Goal: Contribute content: Contribute content

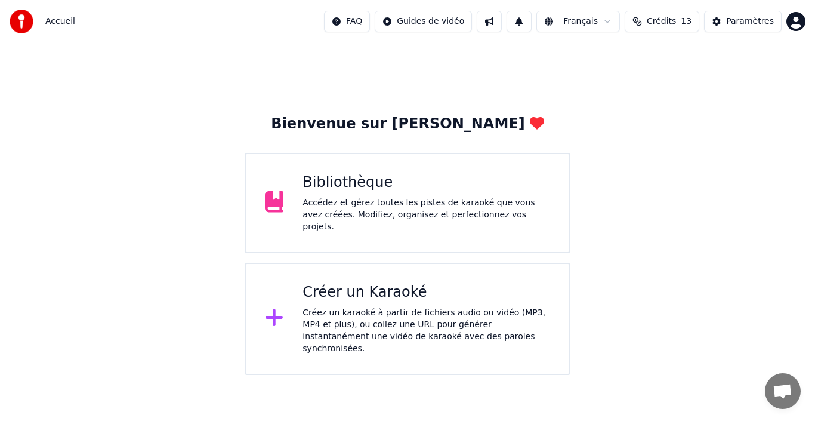
click at [350, 209] on div "Accédez et gérez toutes les pistes de karaoké que vous avez créées. Modifiez, o…" at bounding box center [426, 215] width 248 height 36
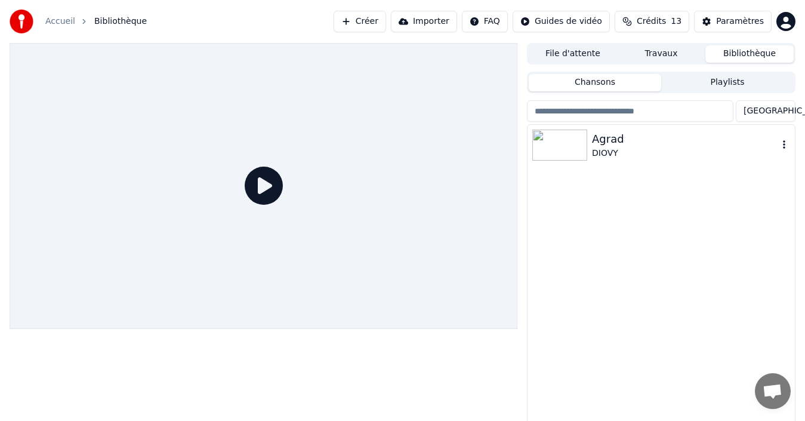
click at [563, 150] on img at bounding box center [559, 144] width 55 height 31
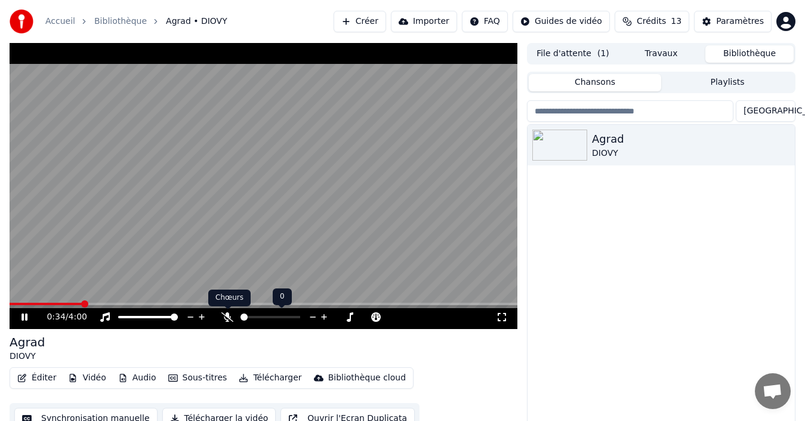
click at [226, 316] on icon at bounding box center [227, 317] width 12 height 10
click at [227, 316] on icon at bounding box center [227, 317] width 7 height 10
click at [228, 317] on icon at bounding box center [227, 317] width 12 height 10
click at [228, 314] on body "Accueil Bibliothèque Agrad • DIOVY Créer Importer FAQ Guides de vidéo Crédits 1…" at bounding box center [402, 210] width 805 height 421
click at [324, 317] on icon at bounding box center [324, 317] width 11 height 12
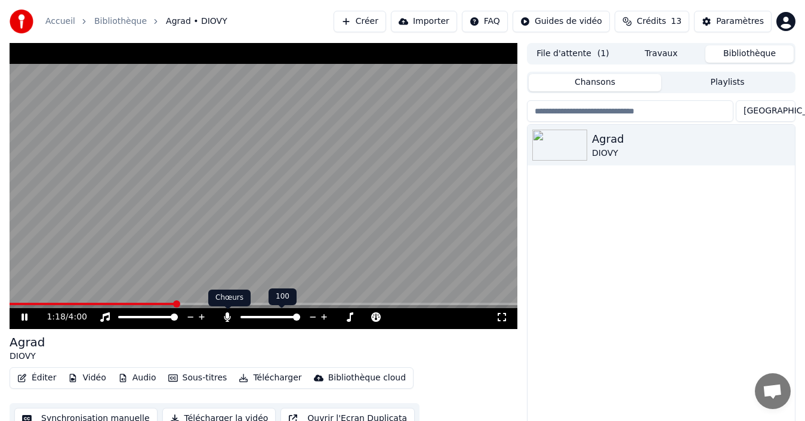
click at [228, 316] on icon at bounding box center [227, 317] width 7 height 10
click at [277, 316] on icon at bounding box center [280, 317] width 10 height 10
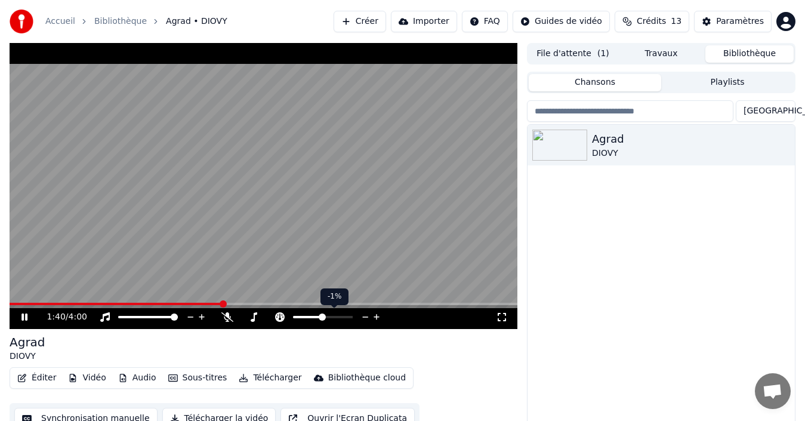
click at [322, 318] on span at bounding box center [322, 316] width 7 height 7
click at [379, 316] on icon at bounding box center [376, 317] width 6 height 6
click at [364, 319] on icon at bounding box center [365, 317] width 11 height 12
click at [225, 319] on icon at bounding box center [227, 317] width 12 height 10
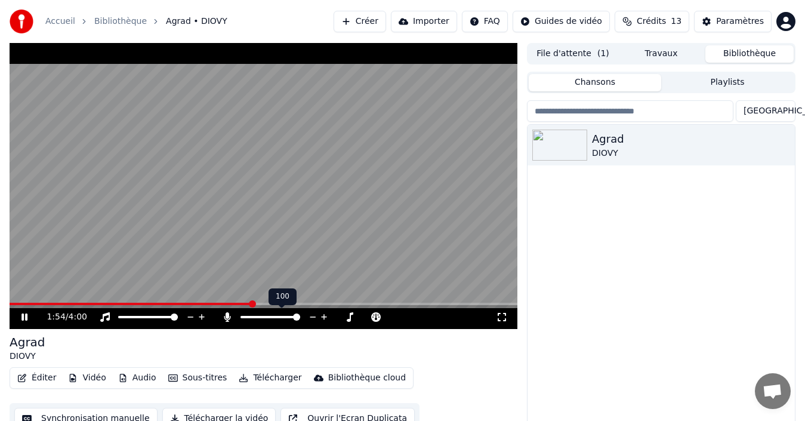
click at [225, 318] on icon at bounding box center [227, 317] width 7 height 10
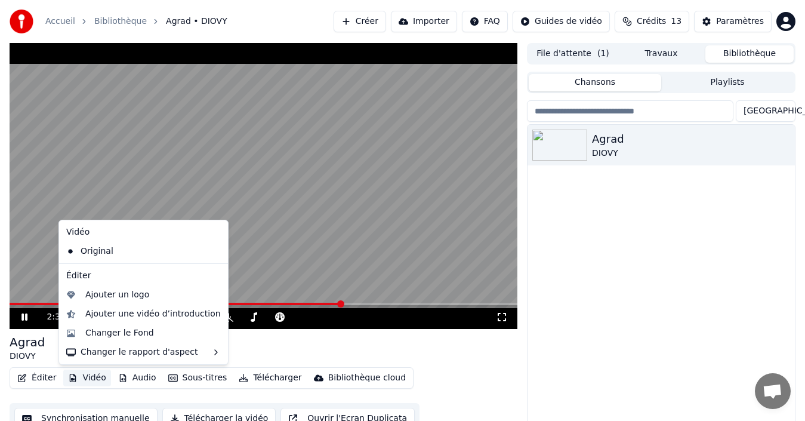
click at [83, 378] on button "Vidéo" at bounding box center [86, 377] width 47 height 17
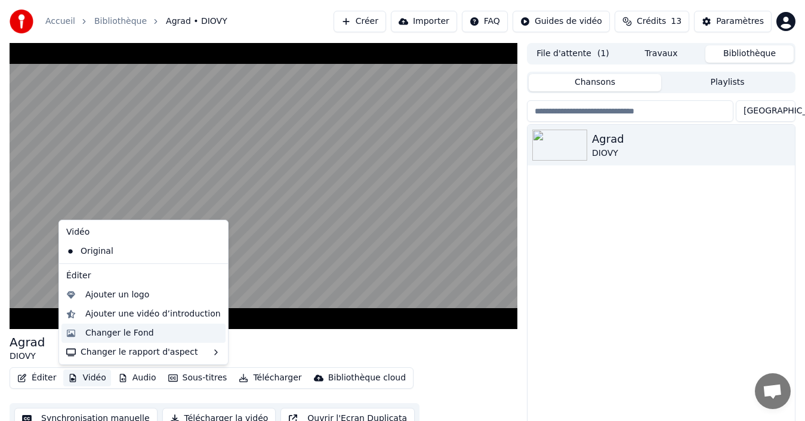
click at [118, 335] on div "Changer le Fond" at bounding box center [119, 333] width 69 height 12
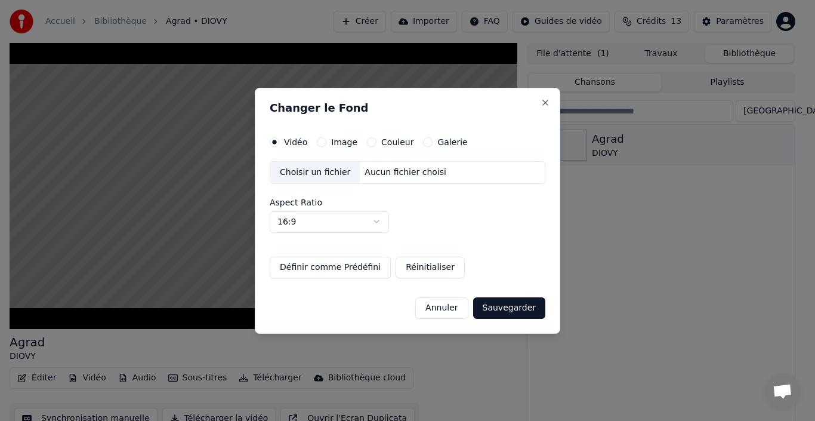
click at [444, 143] on label "Galerie" at bounding box center [452, 142] width 30 height 8
click at [432, 143] on button "Galerie" at bounding box center [428, 142] width 10 height 10
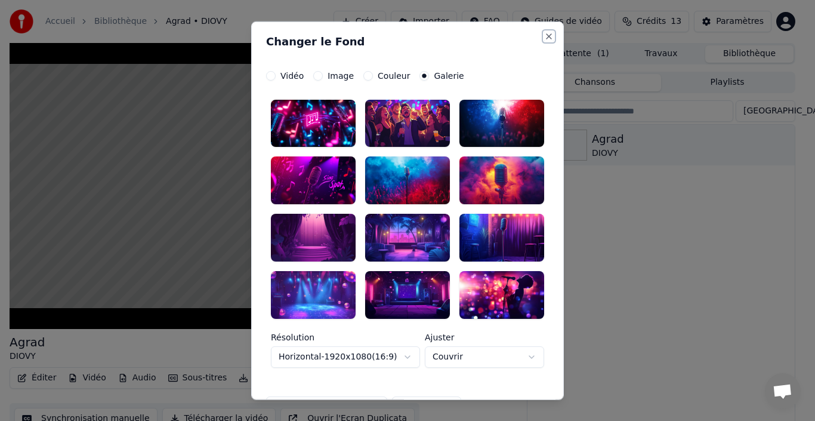
click at [544, 35] on button "Close" at bounding box center [549, 36] width 10 height 10
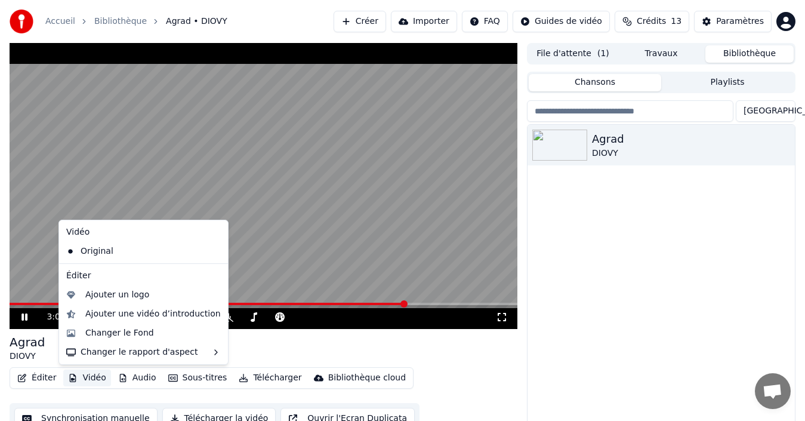
click at [91, 376] on button "Vidéo" at bounding box center [86, 377] width 47 height 17
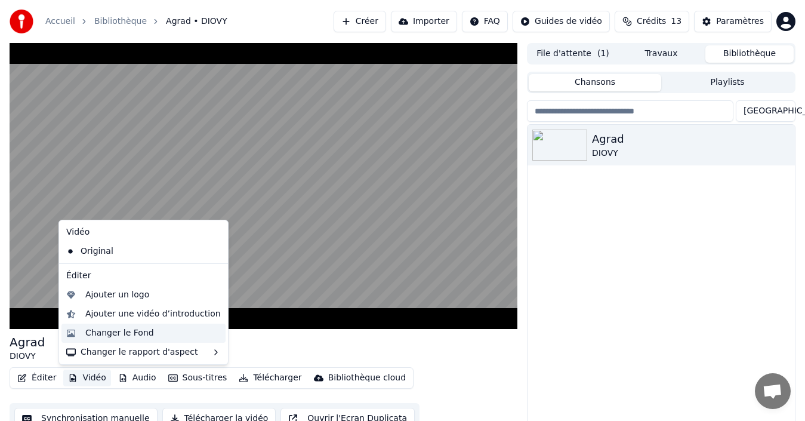
click at [113, 333] on div "Changer le Fond" at bounding box center [119, 333] width 69 height 12
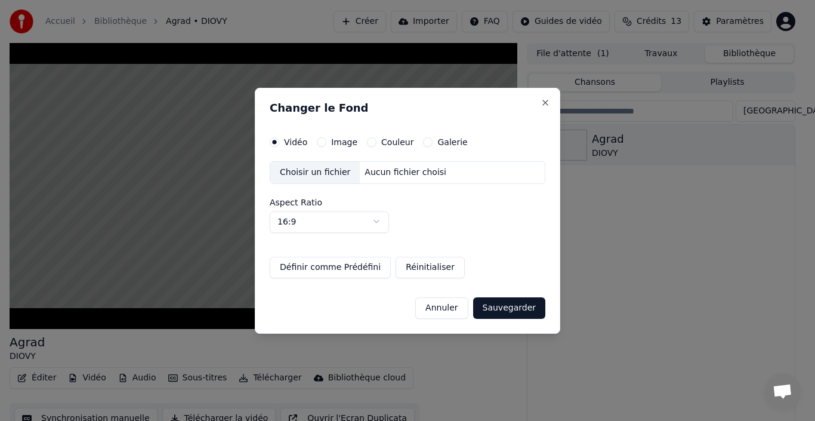
click at [321, 143] on button "Image" at bounding box center [322, 142] width 10 height 10
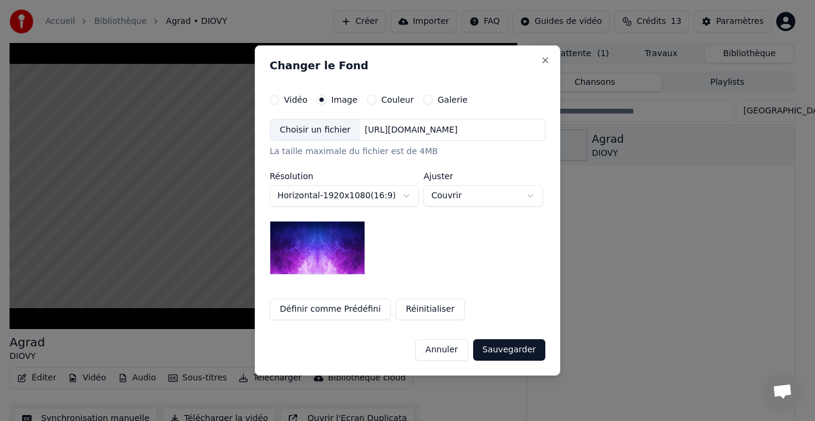
click at [423, 103] on button "Galerie" at bounding box center [428, 100] width 10 height 10
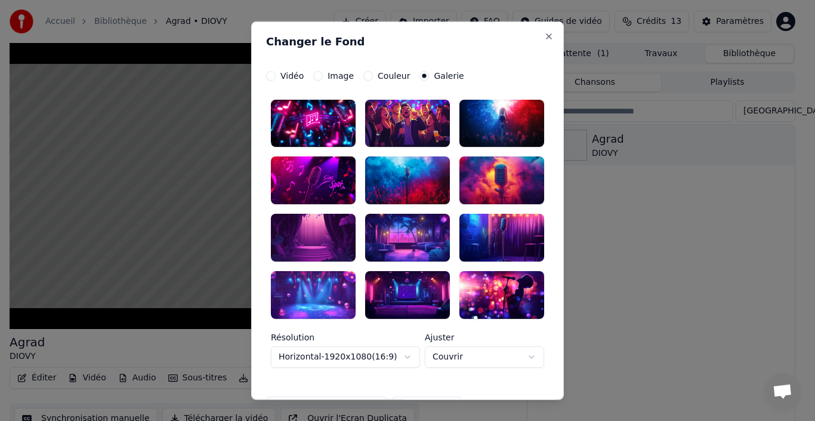
click at [394, 301] on div at bounding box center [407, 295] width 85 height 48
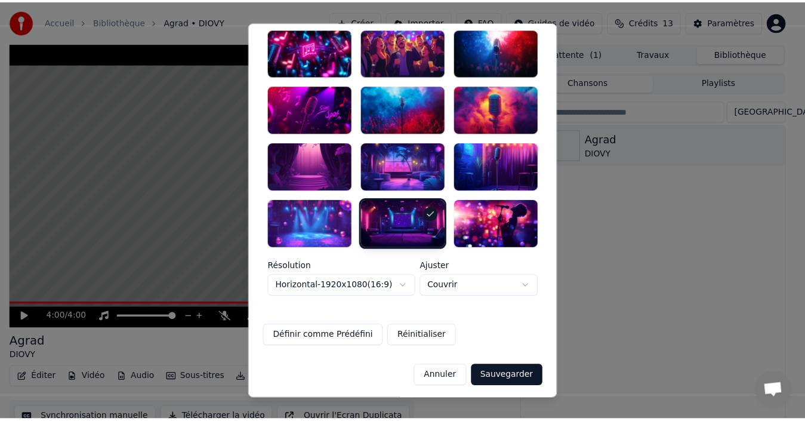
scroll to position [73, 0]
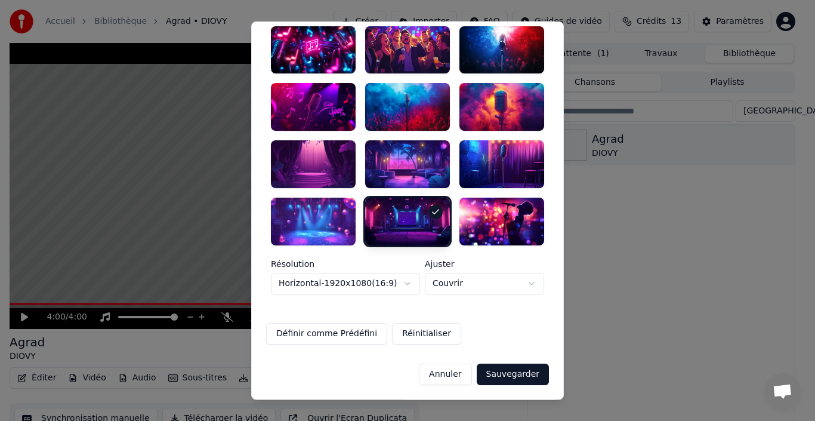
click at [525, 283] on button "Couvrir" at bounding box center [484, 283] width 119 height 21
click at [520, 373] on body "**********" at bounding box center [402, 210] width 805 height 421
click at [520, 373] on button "Sauvegarder" at bounding box center [513, 373] width 72 height 21
click at [514, 373] on div "Annuler Sauvegarder" at bounding box center [407, 369] width 283 height 31
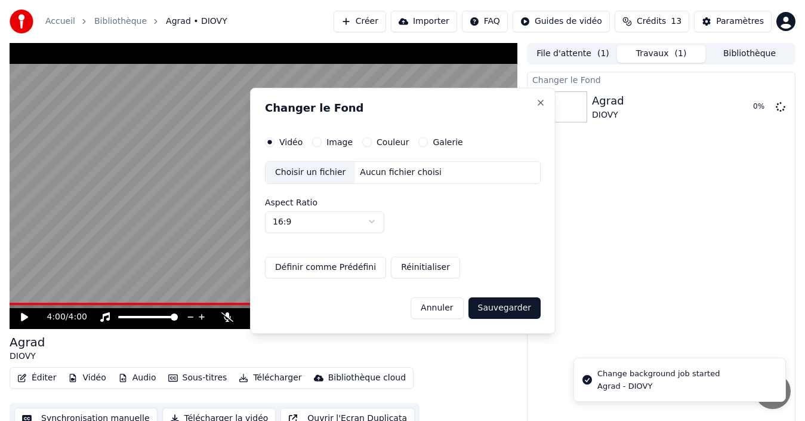
scroll to position [0, 0]
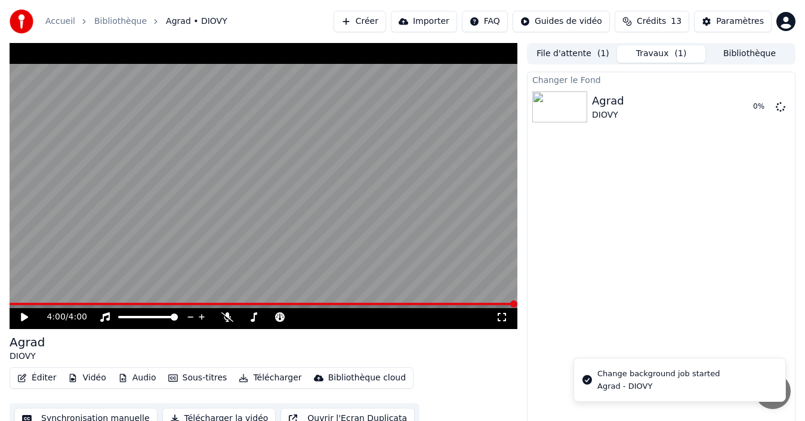
click at [20, 315] on icon at bounding box center [32, 317] width 27 height 10
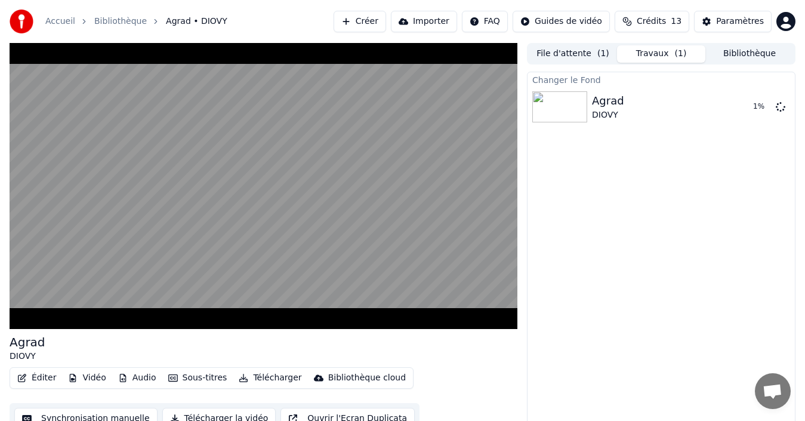
click at [128, 378] on button "Audio" at bounding box center [137, 377] width 48 height 17
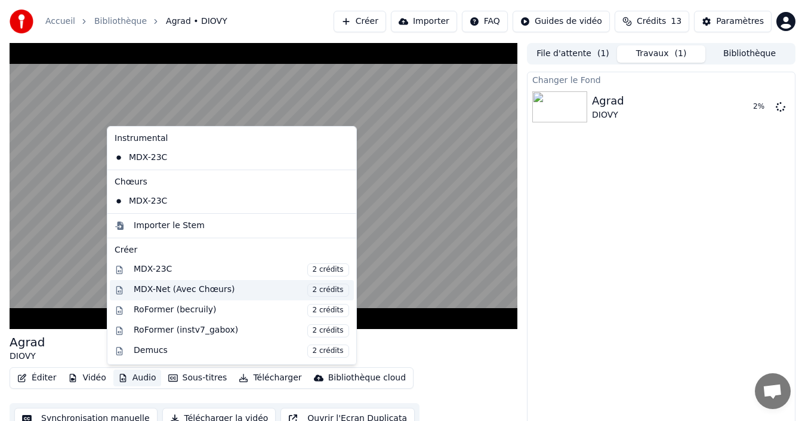
click at [150, 291] on div "MDX-Net (Avec Chœurs) 2 crédits" at bounding box center [241, 289] width 215 height 13
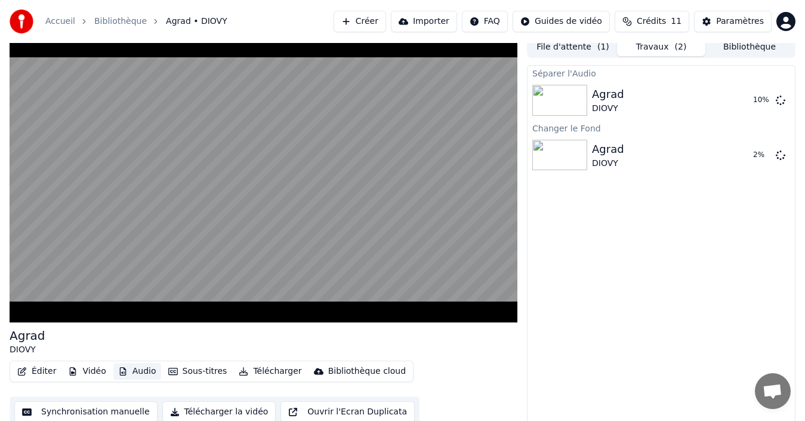
scroll to position [13, 0]
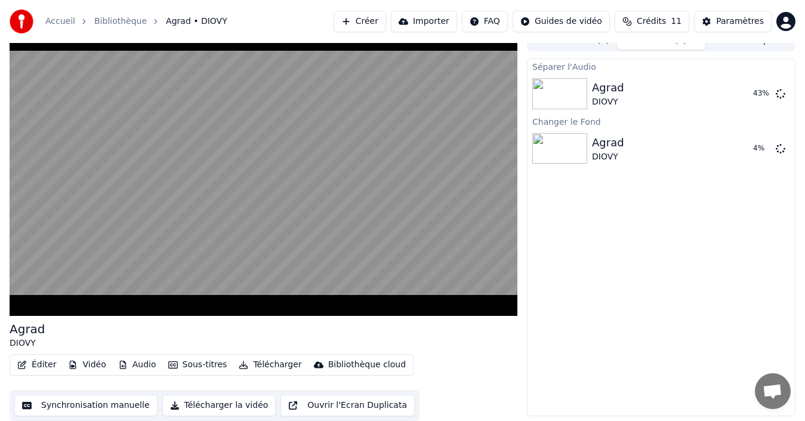
click at [41, 364] on button "Éditer" at bounding box center [37, 364] width 48 height 17
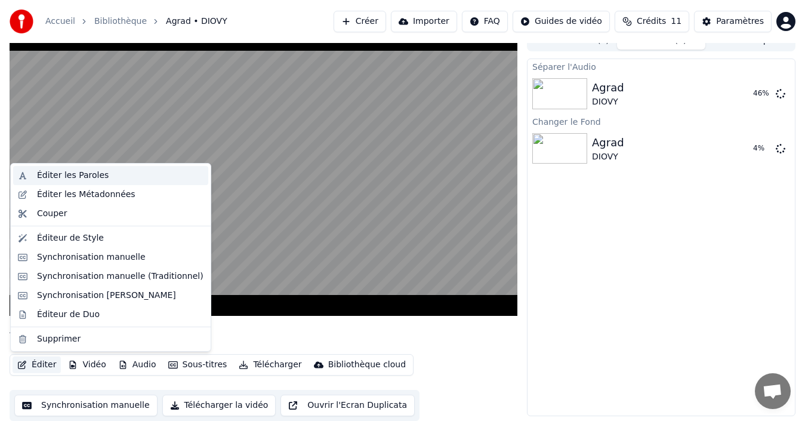
click at [70, 178] on div "Éditer les Paroles" at bounding box center [73, 175] width 72 height 12
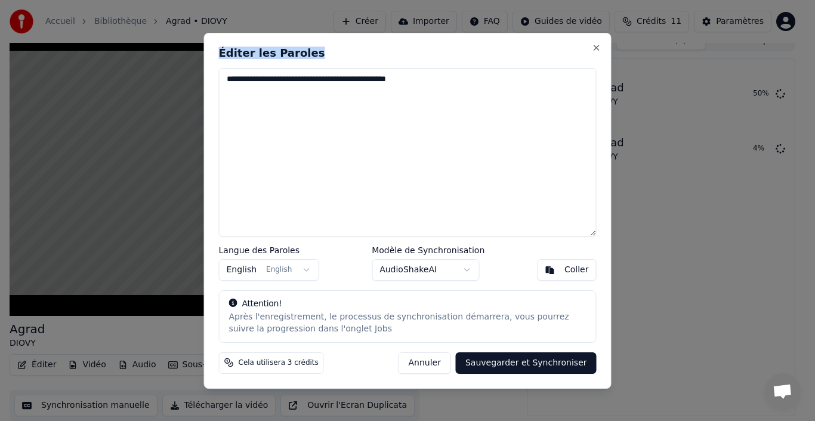
click at [394, 66] on div "**********" at bounding box center [407, 210] width 407 height 355
click at [595, 49] on button "Close" at bounding box center [597, 48] width 10 height 10
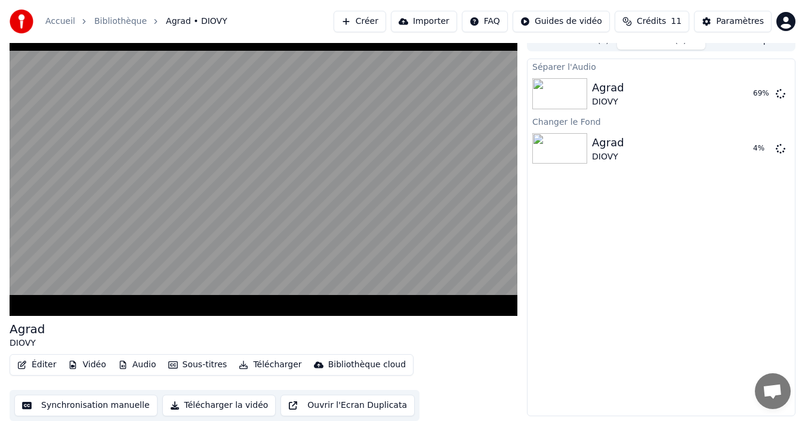
click at [33, 364] on button "Éditer" at bounding box center [37, 364] width 48 height 17
click at [85, 363] on button "Vidéo" at bounding box center [86, 364] width 47 height 17
click at [747, 95] on button "Jouer" at bounding box center [750, 93] width 42 height 21
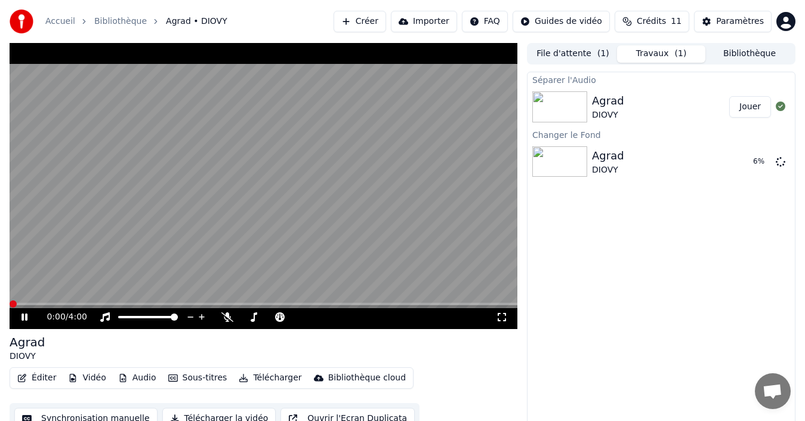
scroll to position [13, 0]
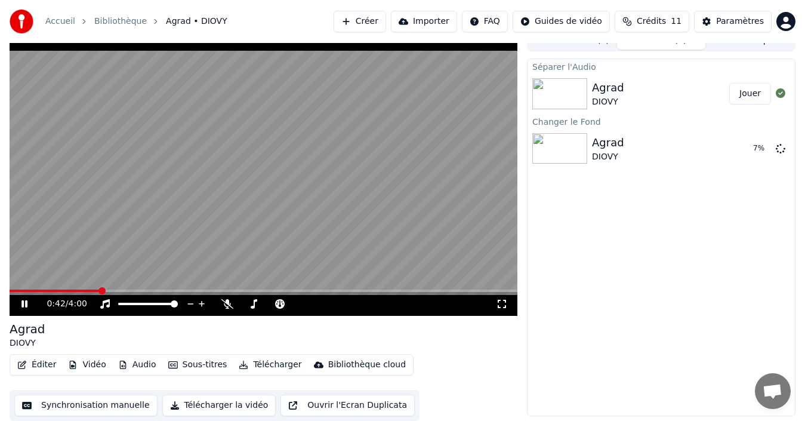
click at [47, 364] on button "Éditer" at bounding box center [37, 364] width 48 height 17
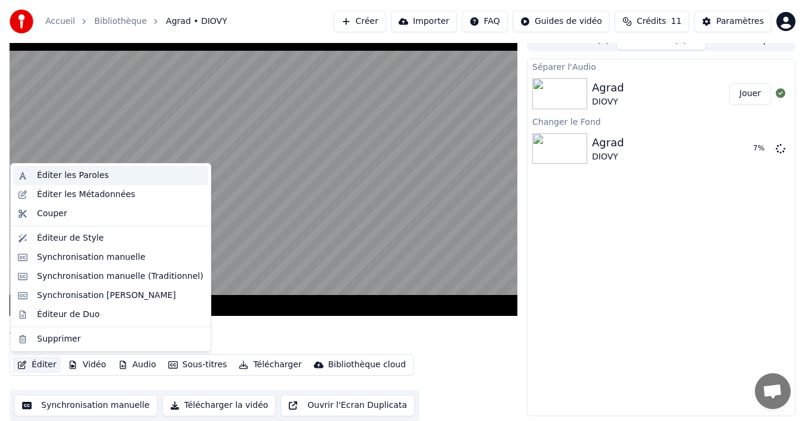
click at [67, 174] on div "Éditer les Paroles" at bounding box center [73, 175] width 72 height 12
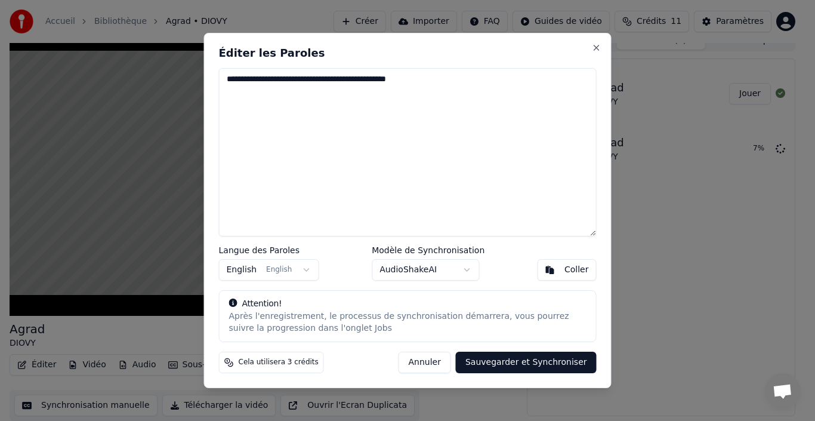
drag, startPoint x: 459, startPoint y: 79, endPoint x: 228, endPoint y: 90, distance: 231.1
click at [225, 84] on textarea "**********" at bounding box center [408, 152] width 378 height 168
type textarea "*"
type textarea "**********"
click at [514, 367] on button "Sauvegarder et Synchroniser" at bounding box center [526, 361] width 141 height 21
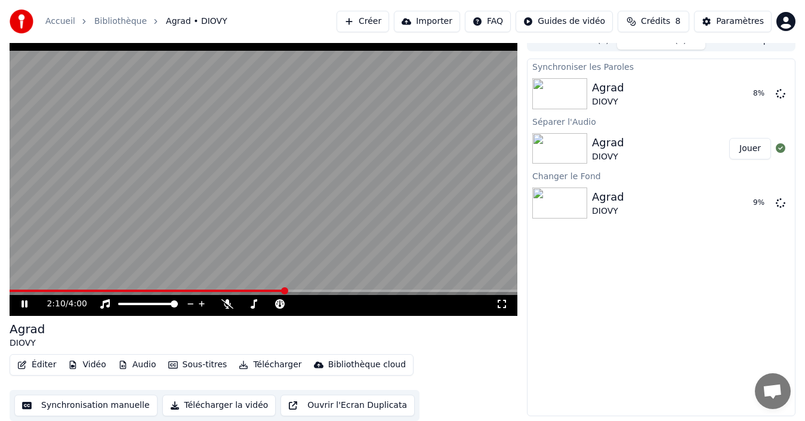
click at [191, 364] on button "Sous-titres" at bounding box center [197, 364] width 69 height 17
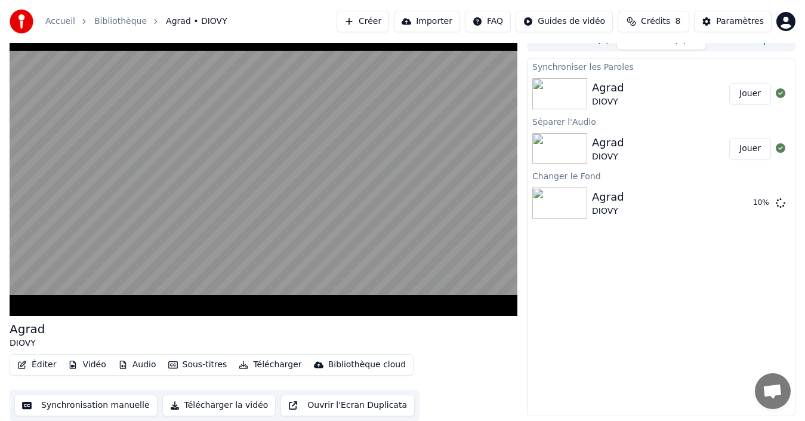
click at [752, 91] on button "Jouer" at bounding box center [750, 93] width 42 height 21
click at [24, 303] on icon at bounding box center [24, 303] width 6 height 7
click at [25, 304] on icon at bounding box center [24, 303] width 7 height 8
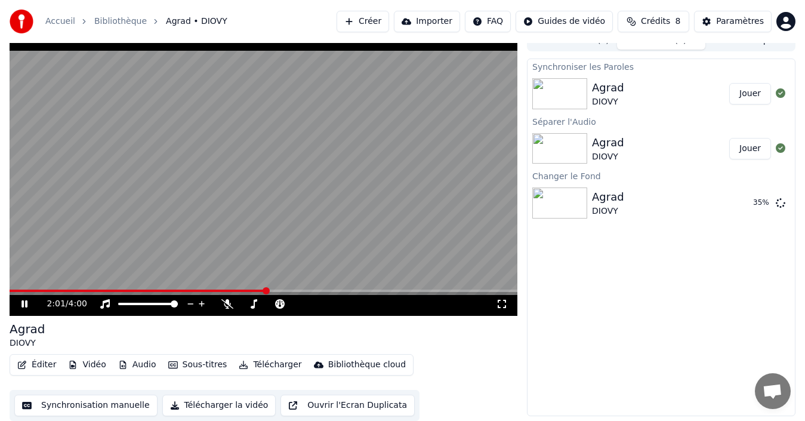
click at [40, 365] on button "Éditer" at bounding box center [37, 364] width 48 height 17
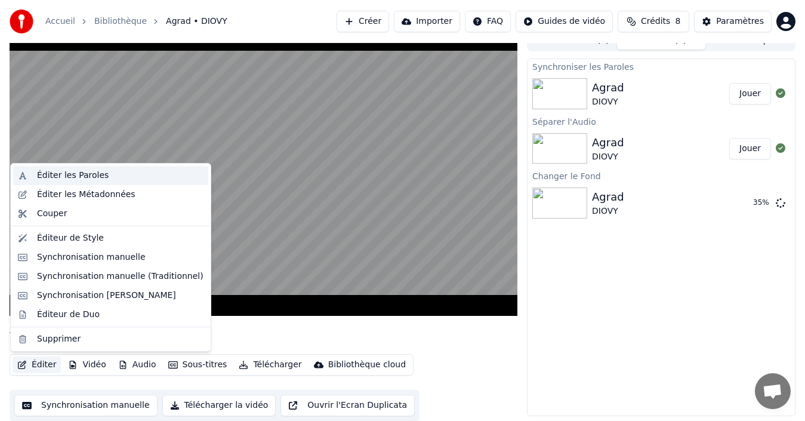
click at [87, 173] on div "Éditer les Paroles" at bounding box center [73, 175] width 72 height 12
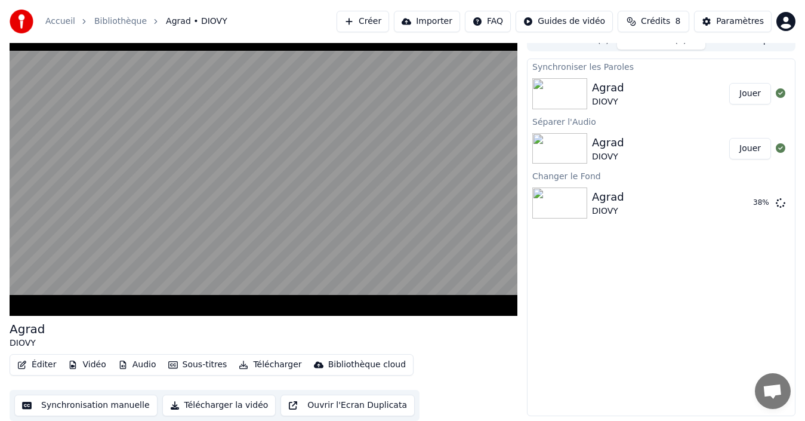
click at [138, 364] on button "Audio" at bounding box center [137, 364] width 48 height 17
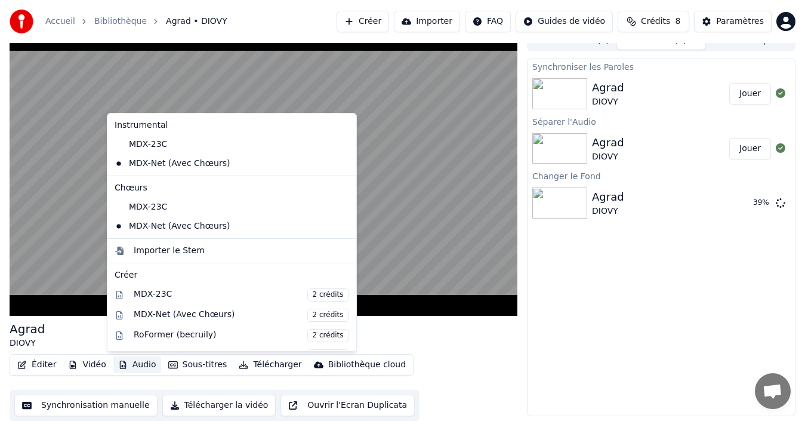
click at [341, 228] on icon at bounding box center [345, 226] width 8 height 10
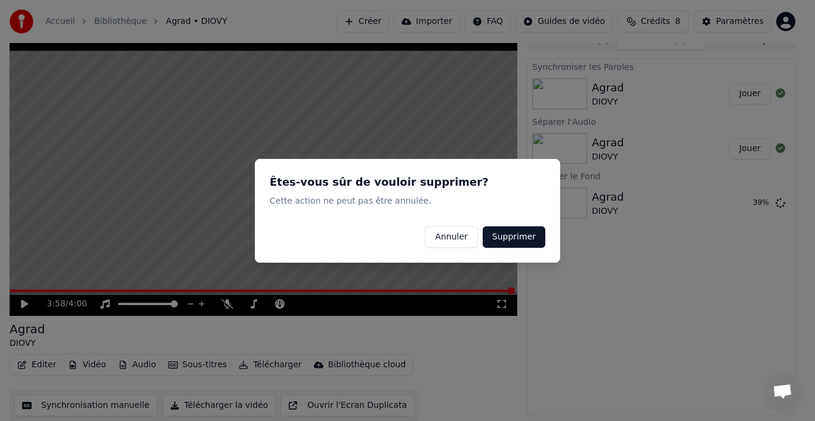
click at [518, 233] on button "Supprimer" at bounding box center [514, 235] width 63 height 21
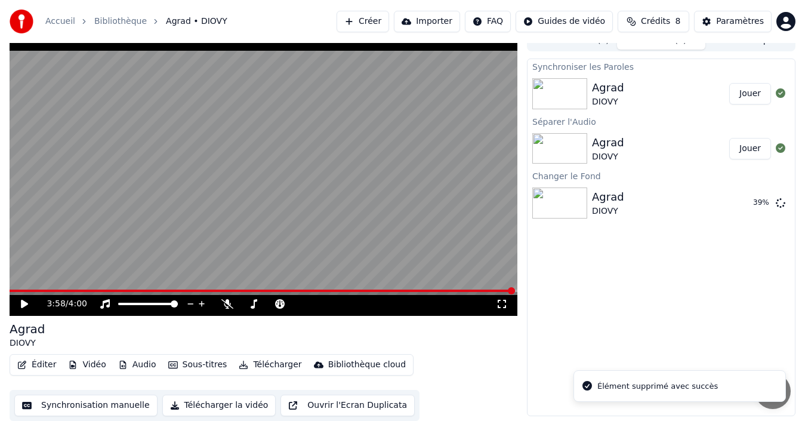
click at [23, 301] on icon at bounding box center [24, 303] width 7 height 8
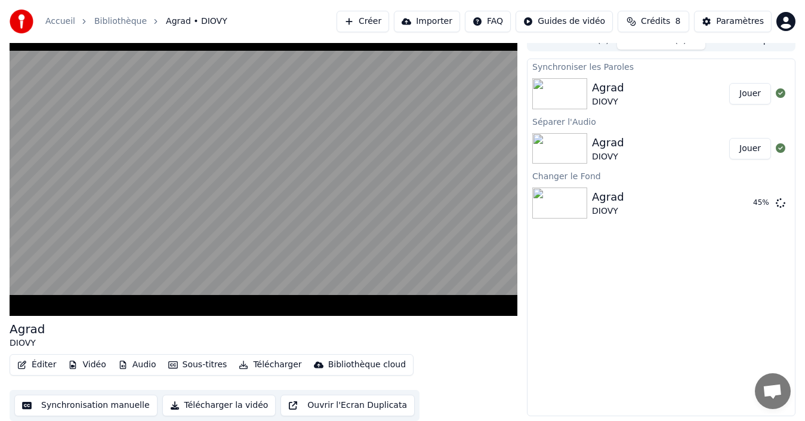
click at [131, 363] on button "Audio" at bounding box center [137, 364] width 48 height 17
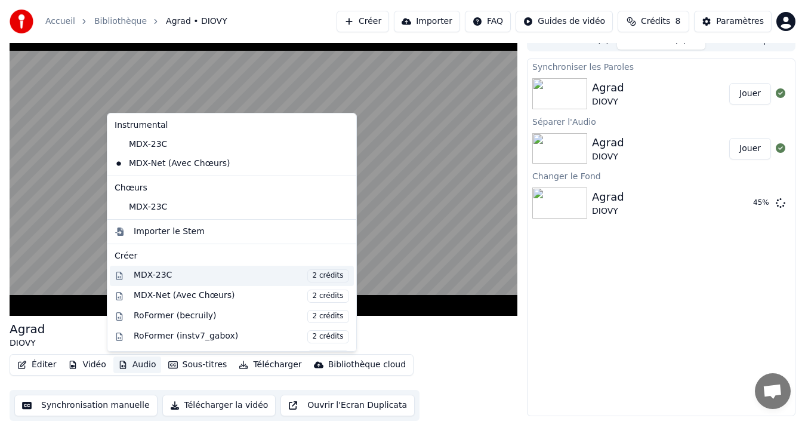
click at [157, 274] on div "MDX-23C 2 crédits" at bounding box center [241, 275] width 215 height 13
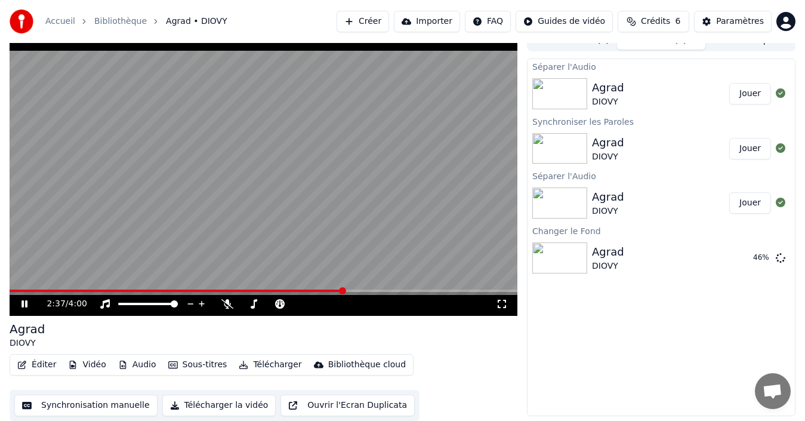
click at [303, 291] on span at bounding box center [177, 290] width 334 height 2
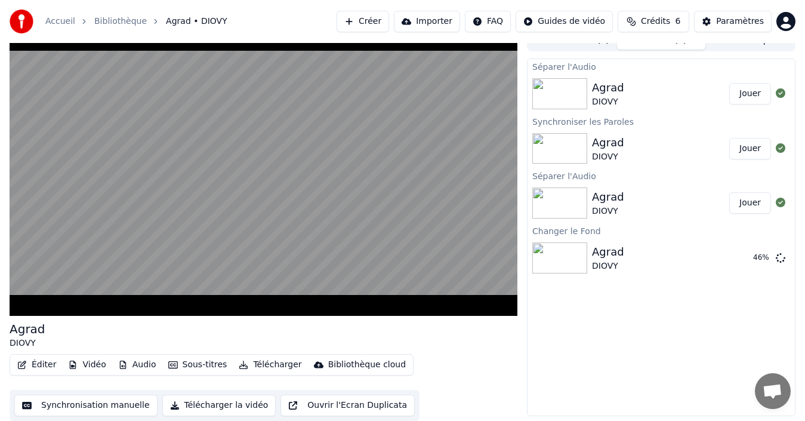
click at [134, 366] on button "Audio" at bounding box center [137, 364] width 48 height 17
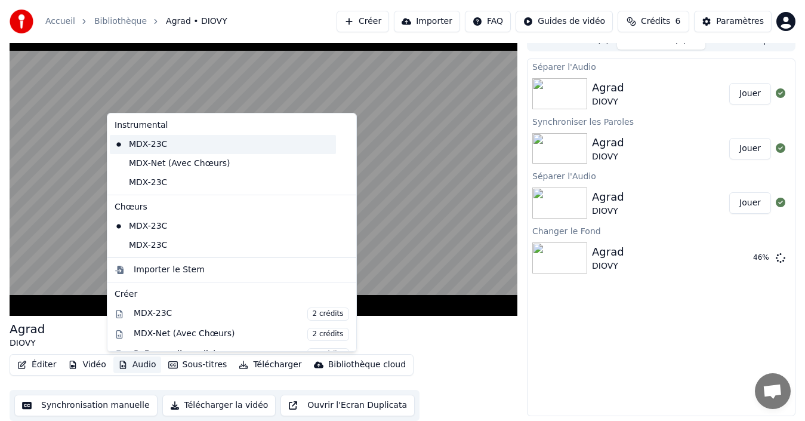
click at [143, 146] on div "MDX-23C" at bounding box center [223, 144] width 226 height 19
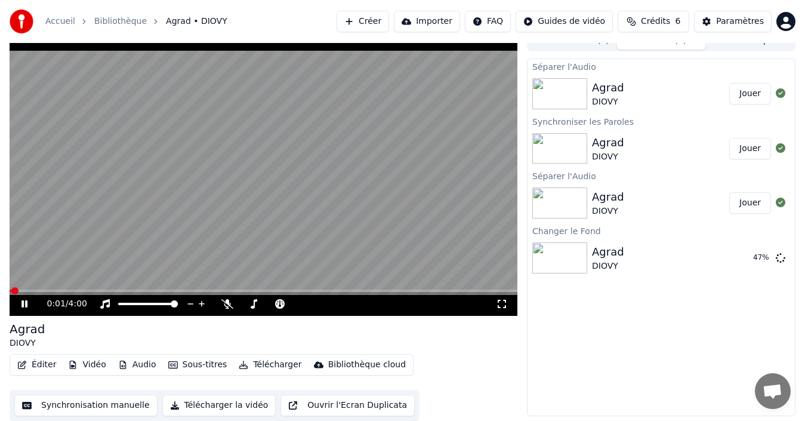
click at [12, 291] on span at bounding box center [14, 290] width 7 height 7
click at [228, 304] on icon at bounding box center [227, 304] width 12 height 10
click at [10, 289] on span at bounding box center [13, 290] width 7 height 7
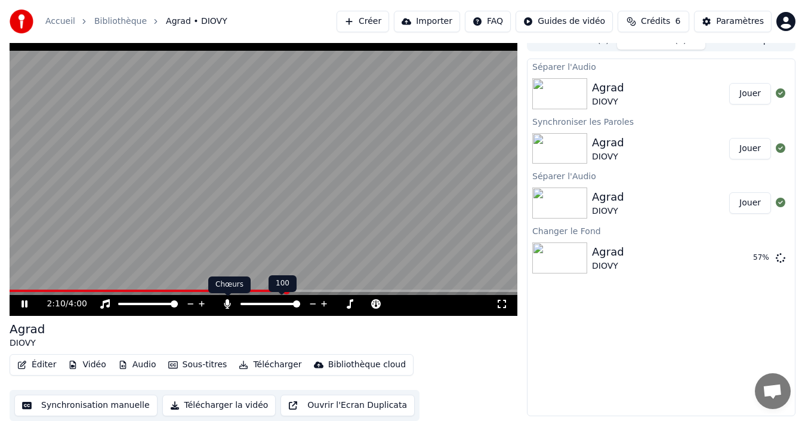
click at [226, 302] on icon at bounding box center [227, 304] width 7 height 10
click at [226, 302] on icon at bounding box center [227, 304] width 12 height 10
click at [226, 302] on icon at bounding box center [227, 304] width 7 height 10
click at [226, 302] on icon at bounding box center [227, 304] width 12 height 10
click at [226, 302] on icon at bounding box center [227, 304] width 7 height 10
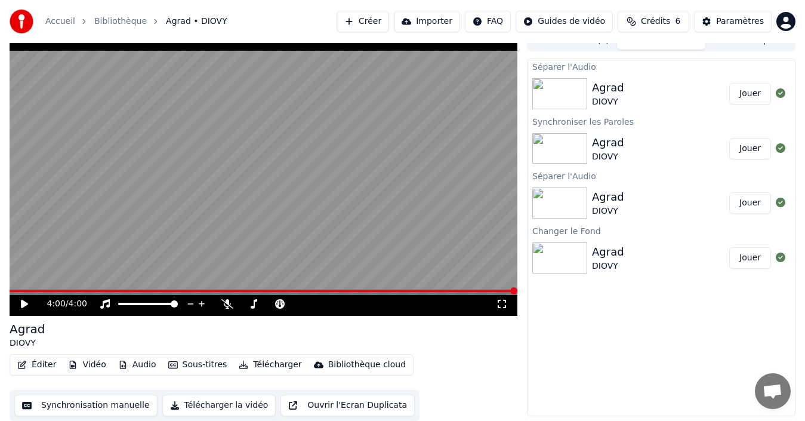
click at [751, 259] on button "Jouer" at bounding box center [750, 257] width 42 height 21
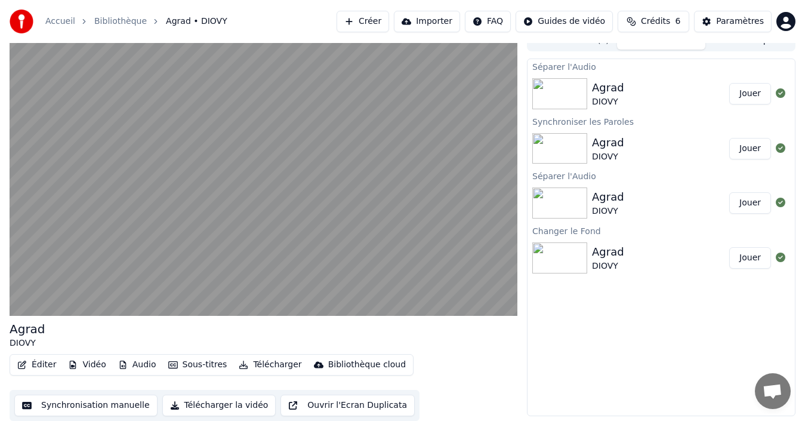
click at [751, 203] on button "Jouer" at bounding box center [750, 202] width 42 height 21
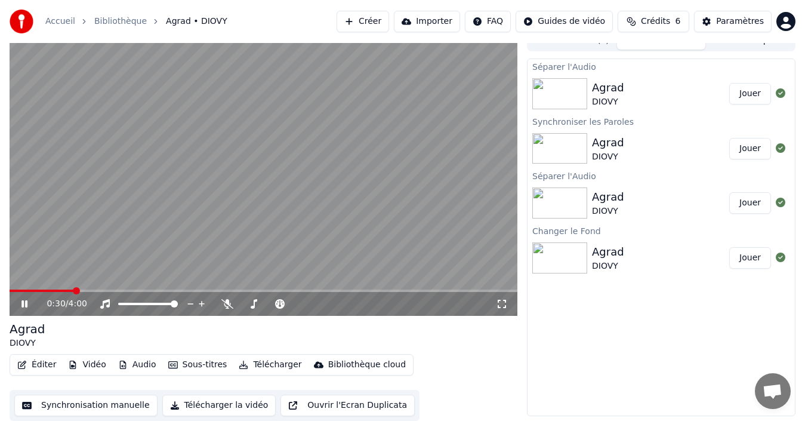
click at [751, 149] on button "Jouer" at bounding box center [750, 148] width 42 height 21
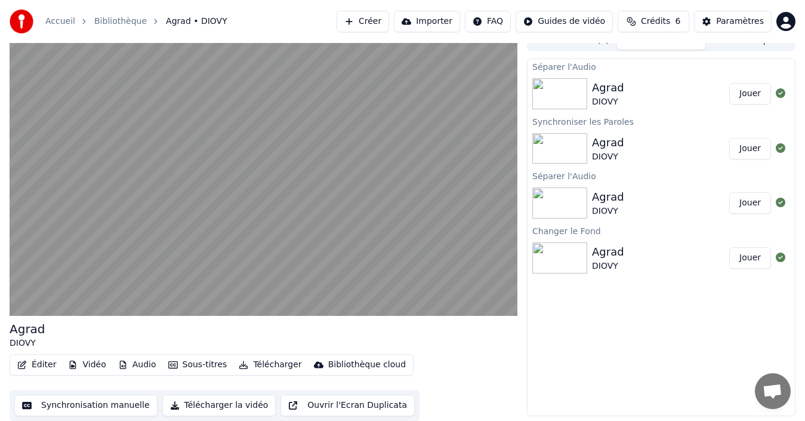
click at [131, 365] on button "Audio" at bounding box center [137, 364] width 48 height 17
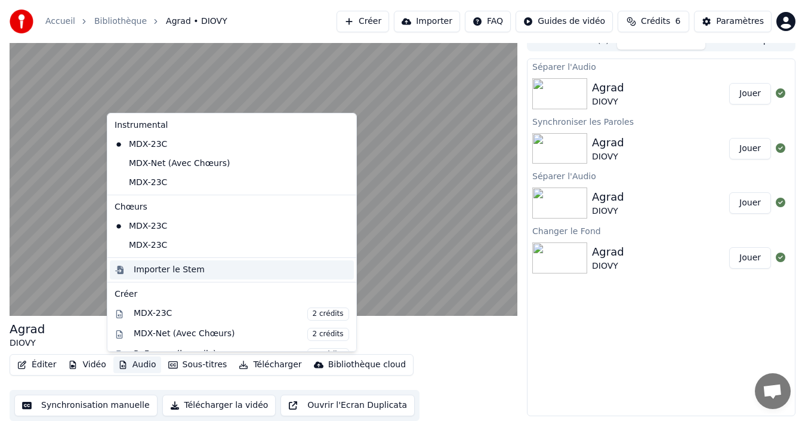
click at [147, 270] on div "Importer le Stem" at bounding box center [169, 270] width 71 height 12
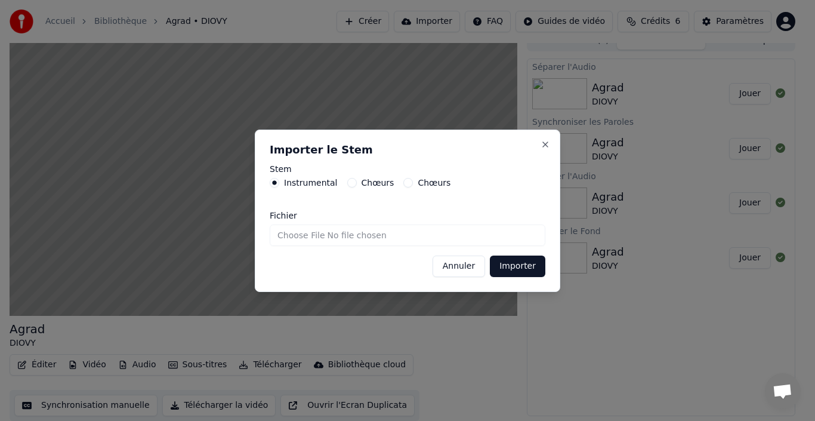
click at [513, 269] on button "Importer" at bounding box center [517, 265] width 55 height 21
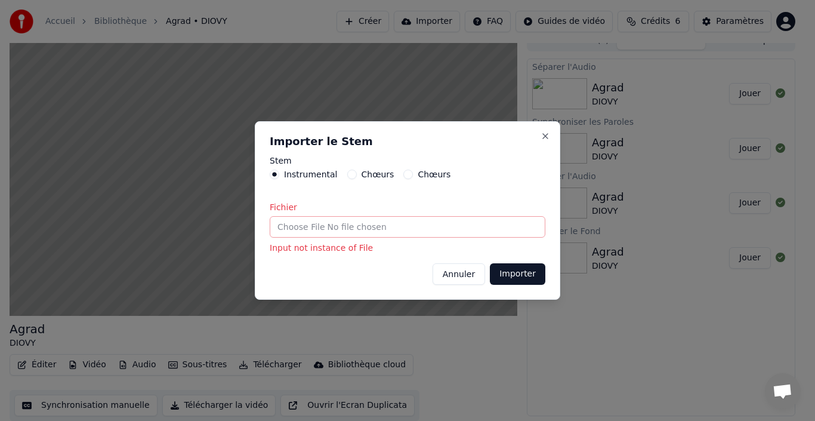
click at [347, 175] on button "Chœurs" at bounding box center [352, 174] width 10 height 10
click at [522, 275] on button "Importer" at bounding box center [517, 273] width 55 height 21
click at [277, 171] on button "Instrumental" at bounding box center [275, 174] width 10 height 10
click at [521, 276] on button "Importer" at bounding box center [517, 273] width 55 height 21
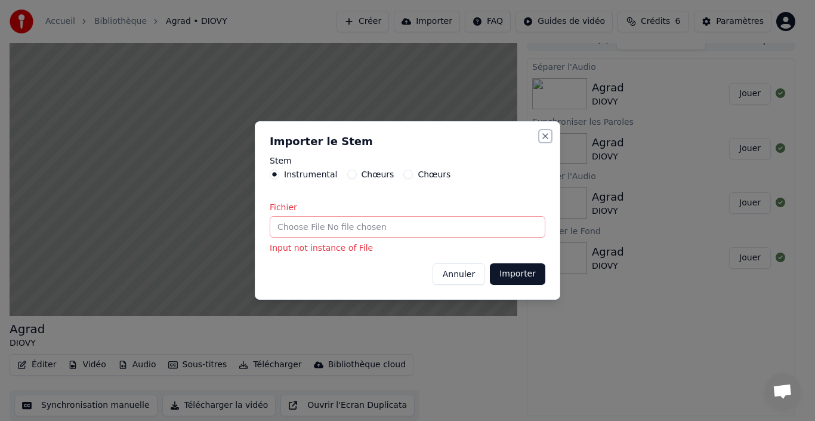
click at [546, 137] on button "Close" at bounding box center [545, 136] width 10 height 10
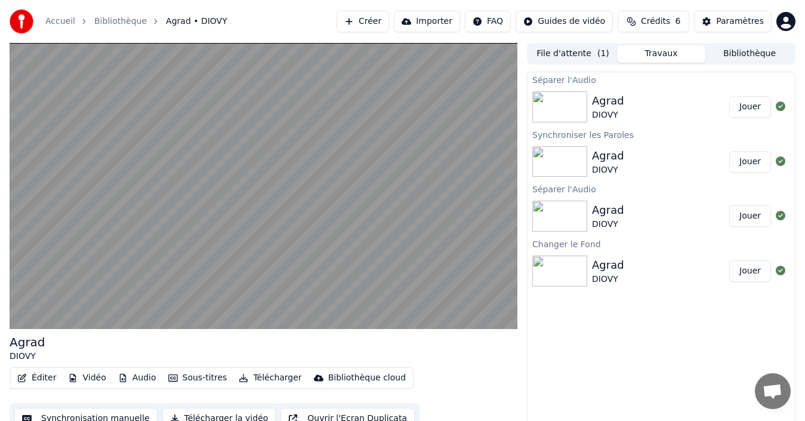
click at [585, 50] on button "File d'attente ( 1 )" at bounding box center [572, 53] width 88 height 17
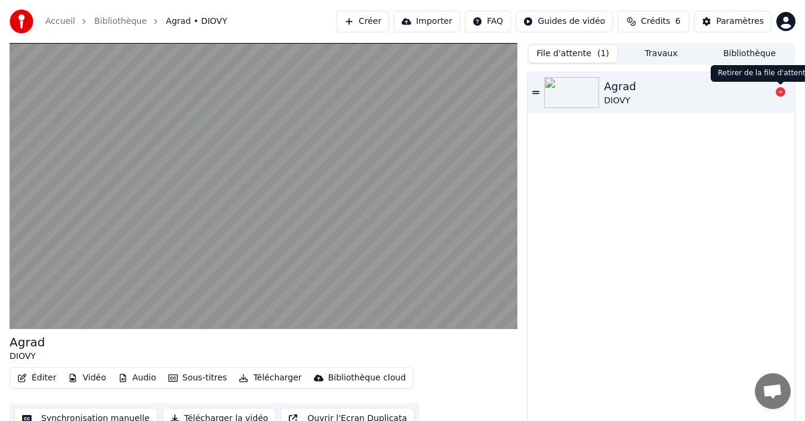
click at [782, 91] on icon at bounding box center [780, 92] width 10 height 10
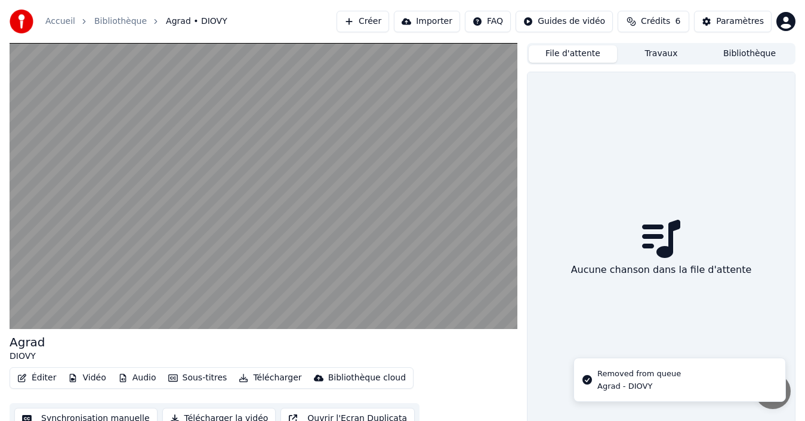
click at [660, 55] on button "Travaux" at bounding box center [661, 53] width 88 height 17
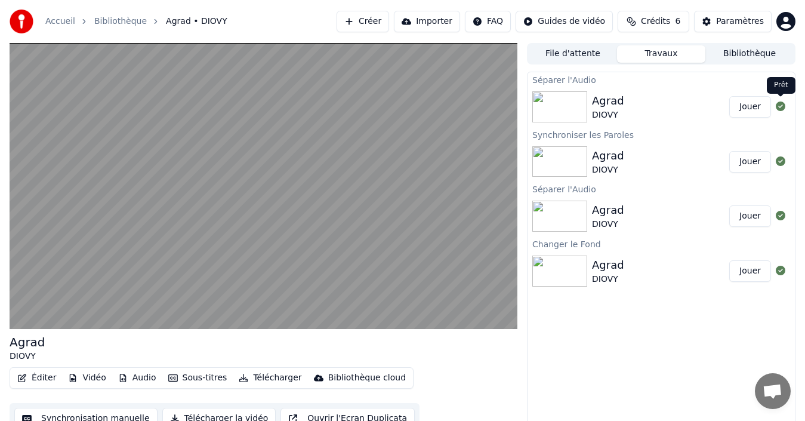
click at [780, 104] on icon at bounding box center [780, 106] width 10 height 10
click at [784, 162] on icon at bounding box center [780, 161] width 10 height 10
click at [781, 219] on icon at bounding box center [780, 216] width 10 height 10
click at [778, 270] on icon at bounding box center [780, 270] width 10 height 10
click at [585, 104] on img at bounding box center [559, 106] width 55 height 31
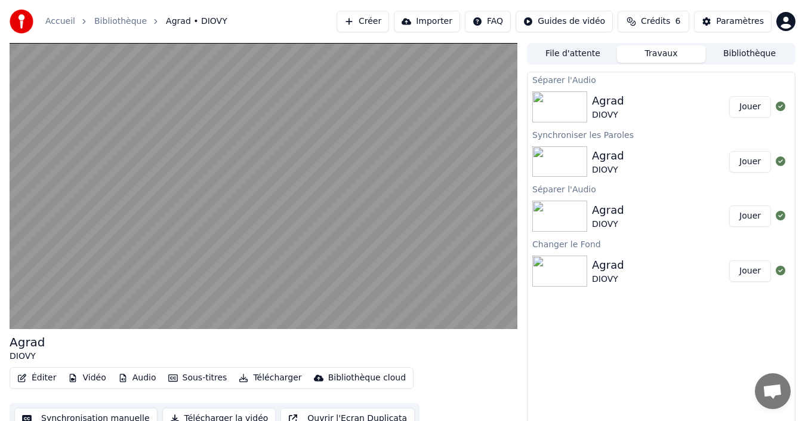
scroll to position [13, 0]
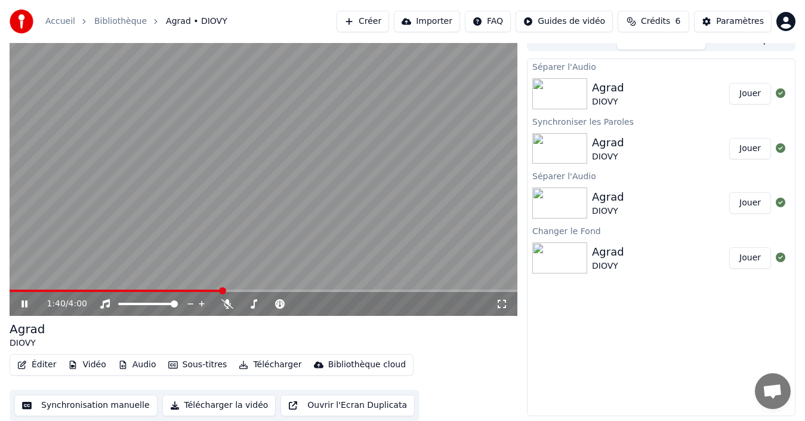
click at [366, 365] on div "Bibliothèque cloud" at bounding box center [367, 364] width 78 height 12
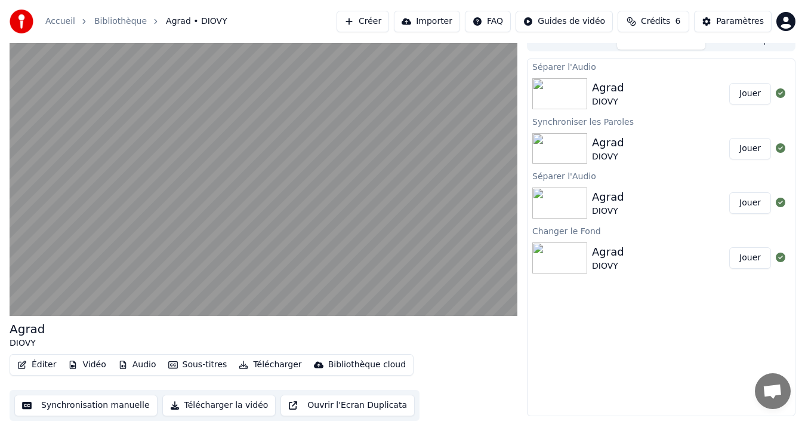
click at [24, 363] on icon "button" at bounding box center [22, 364] width 8 height 8
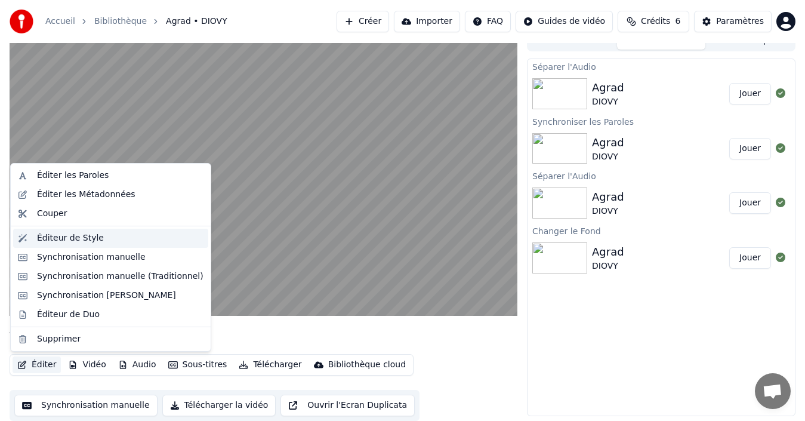
click at [60, 241] on div "Éditeur de Style" at bounding box center [70, 238] width 67 height 12
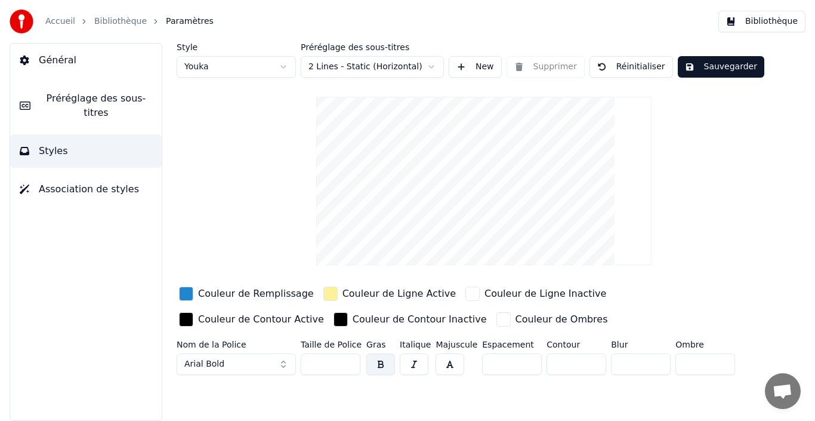
click at [284, 363] on button "Arial Bold" at bounding box center [236, 363] width 119 height 21
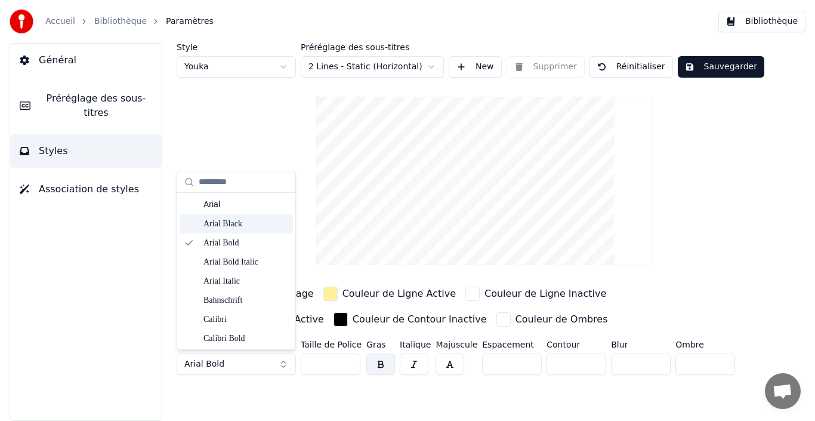
click at [239, 225] on div "Arial Black" at bounding box center [245, 224] width 85 height 12
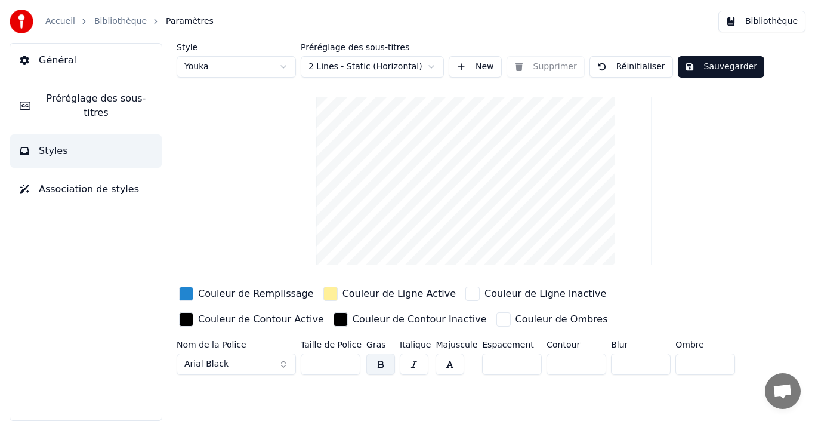
click at [283, 65] on html "Accueil Bibliothèque Paramètres Bibliothèque Général Préréglage des sous-titres…" at bounding box center [407, 210] width 815 height 421
click at [284, 67] on html "Accueil Bibliothèque Paramètres Bibliothèque Général Préréglage des sous-titres…" at bounding box center [407, 210] width 815 height 421
click at [283, 66] on html "Accueil Bibliothèque Paramètres Bibliothèque Général Préréglage des sous-titres…" at bounding box center [407, 210] width 815 height 421
click at [687, 66] on button "Sauvegarder" at bounding box center [721, 66] width 86 height 21
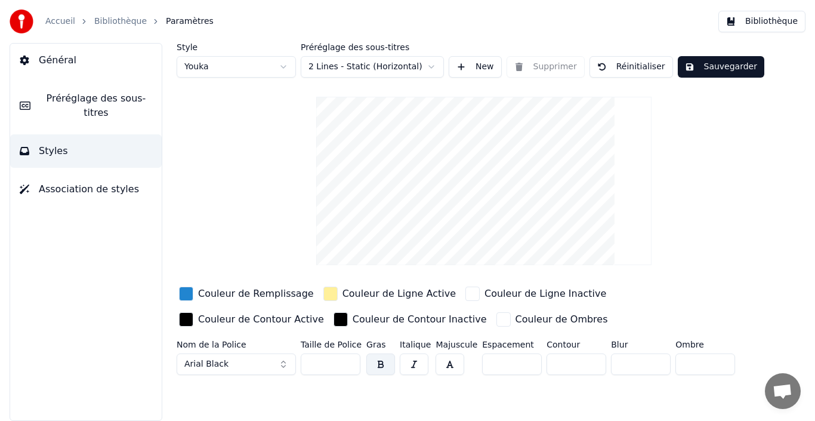
click at [92, 182] on span "Association de styles" at bounding box center [89, 189] width 100 height 14
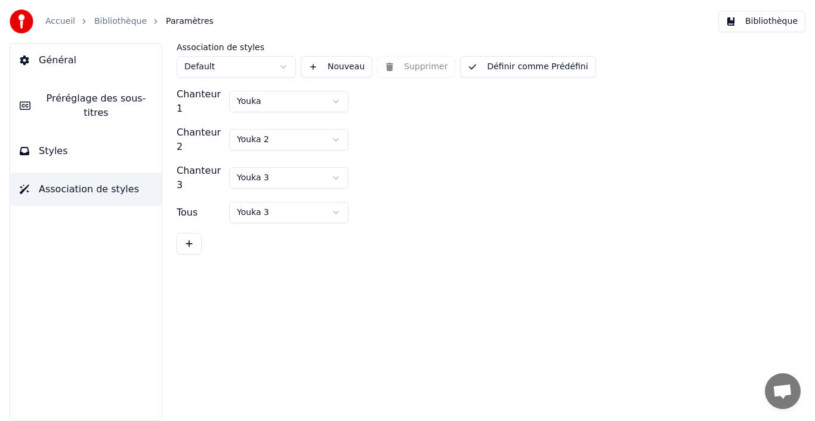
click at [69, 66] on span "Général" at bounding box center [58, 60] width 38 height 14
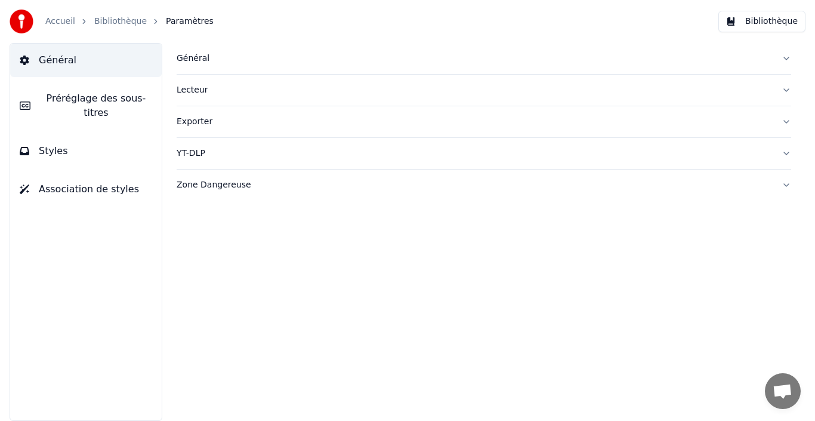
click at [191, 62] on div "Général" at bounding box center [474, 58] width 595 height 12
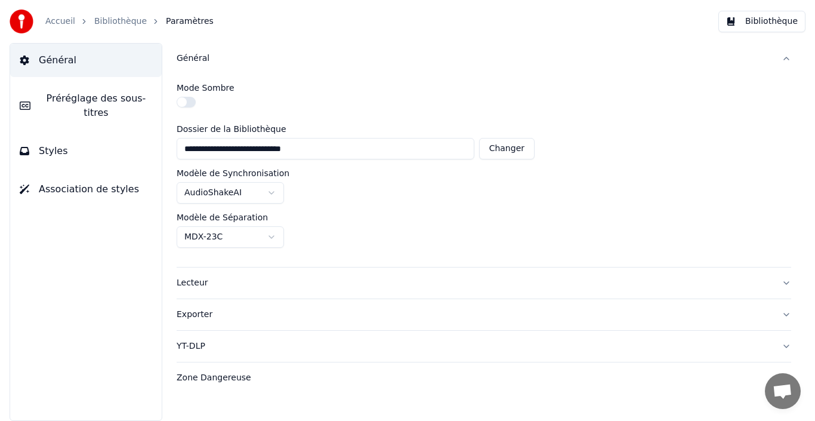
click at [191, 103] on button "button" at bounding box center [186, 102] width 19 height 11
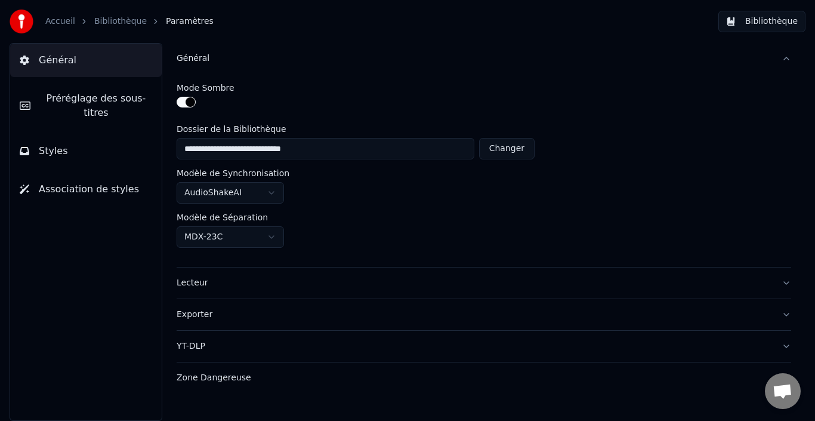
click at [172, 23] on span "Paramètres" at bounding box center [190, 22] width 48 height 12
click at [743, 23] on button "Bibliothèque" at bounding box center [761, 21] width 87 height 21
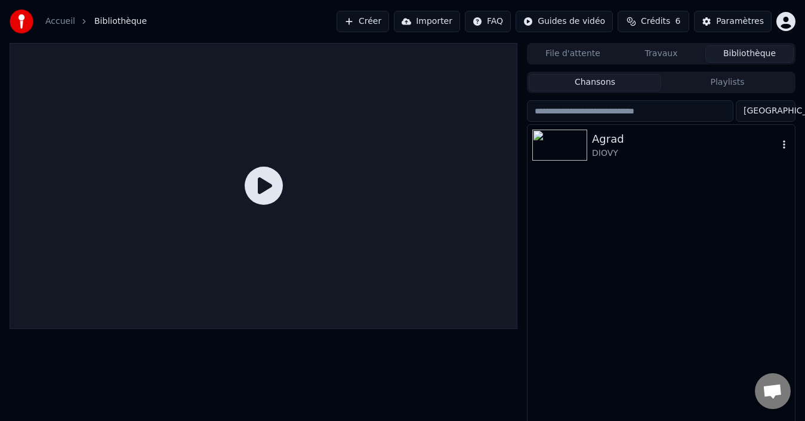
click at [554, 150] on img at bounding box center [559, 144] width 55 height 31
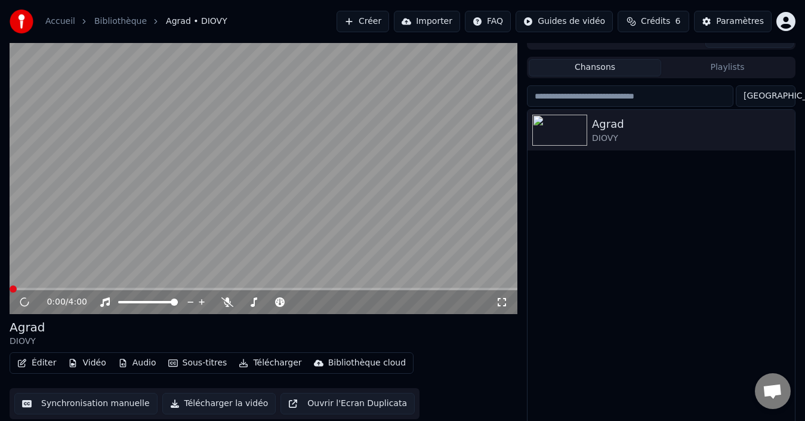
scroll to position [19, 0]
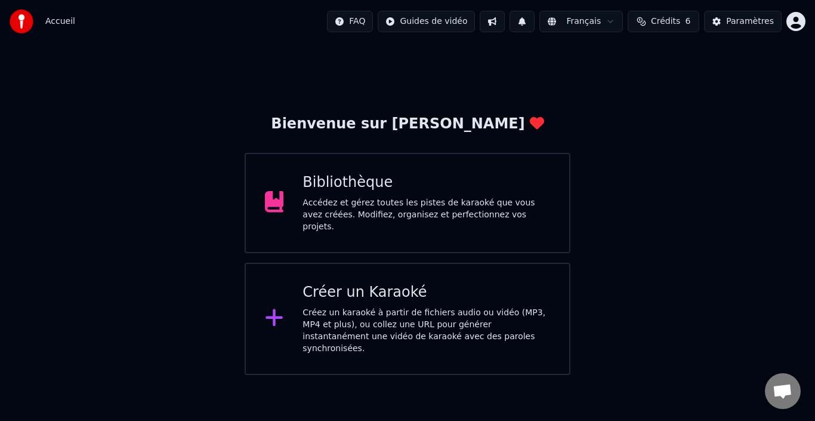
click at [344, 212] on div "Accédez et gérez toutes les pistes de karaoké que vous avez créées. Modifiez, o…" at bounding box center [426, 215] width 248 height 36
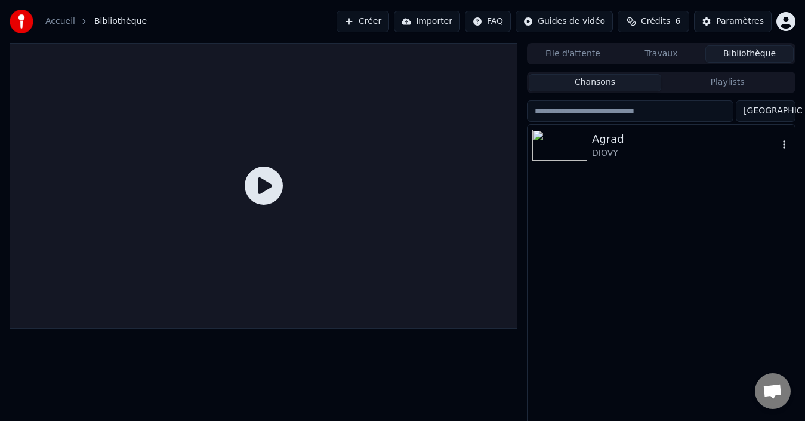
click at [588, 150] on div at bounding box center [562, 144] width 60 height 31
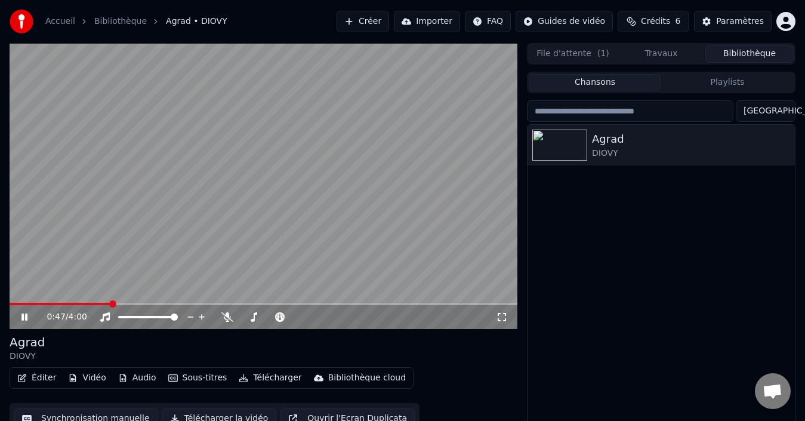
click at [711, 84] on button "Playlists" at bounding box center [727, 82] width 132 height 17
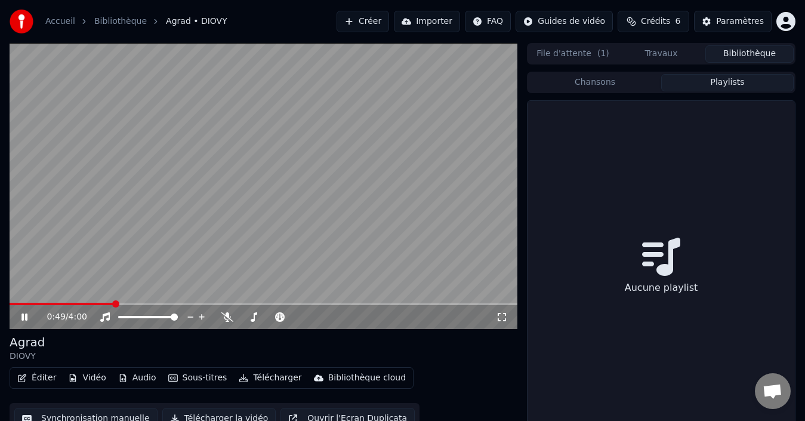
click at [596, 86] on button "Chansons" at bounding box center [594, 82] width 132 height 17
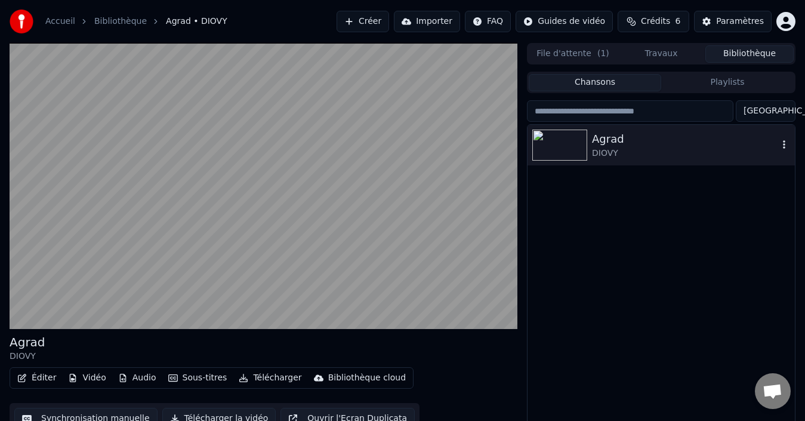
click at [783, 146] on icon "button" at bounding box center [784, 145] width 12 height 10
click at [39, 379] on button "Éditer" at bounding box center [37, 377] width 48 height 17
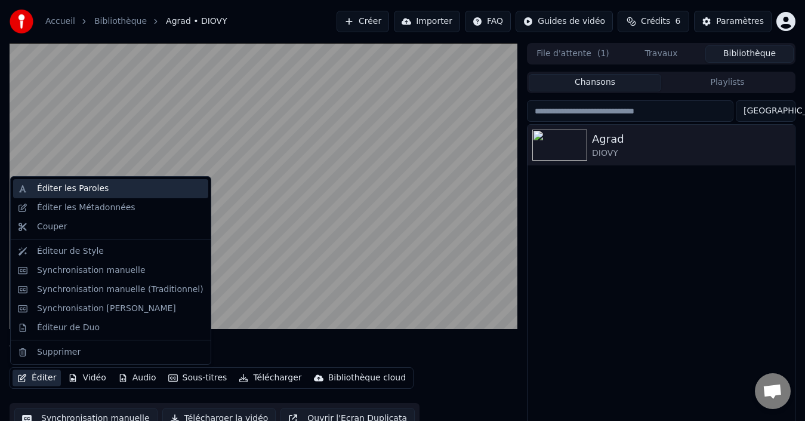
click at [86, 190] on div "Éditer les Paroles" at bounding box center [73, 189] width 72 height 12
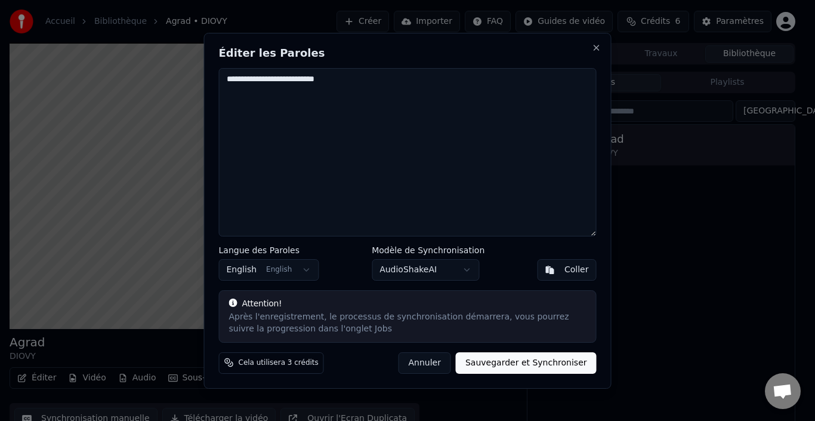
click at [384, 81] on textarea "**********" at bounding box center [408, 152] width 378 height 168
click at [595, 51] on button "Close" at bounding box center [597, 48] width 10 height 10
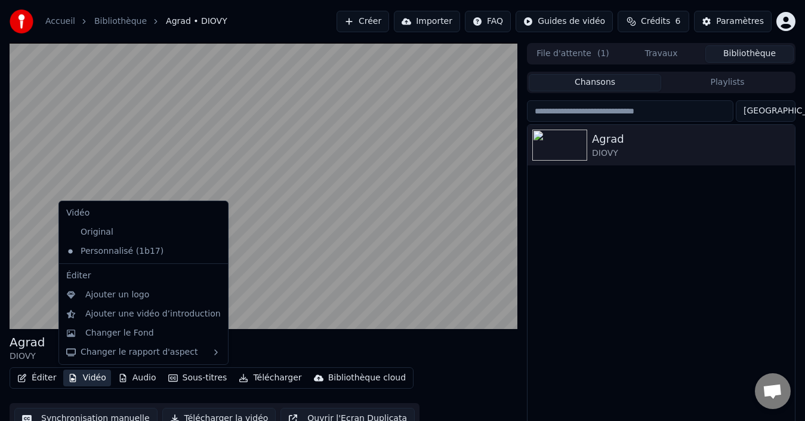
click at [84, 376] on button "Vidéo" at bounding box center [86, 377] width 47 height 17
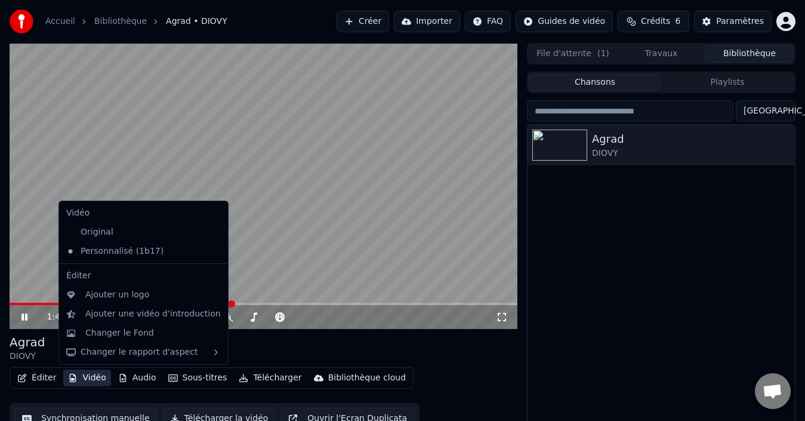
click at [234, 193] on video at bounding box center [264, 186] width 508 height 286
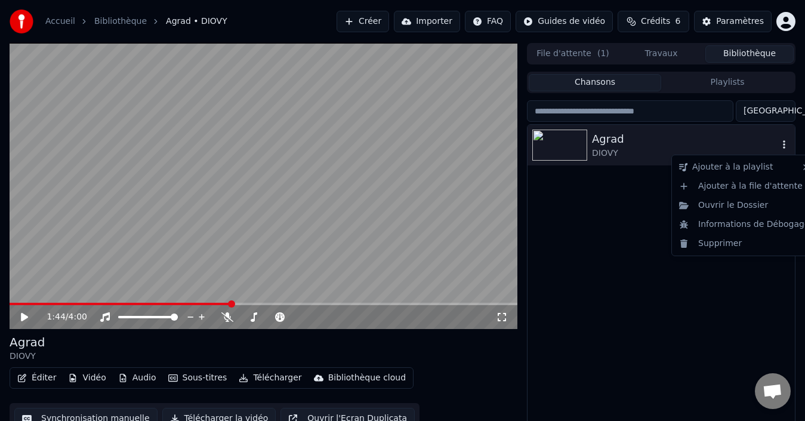
click at [785, 144] on icon "button" at bounding box center [784, 145] width 12 height 10
click at [728, 244] on div "Supprimer" at bounding box center [744, 243] width 140 height 19
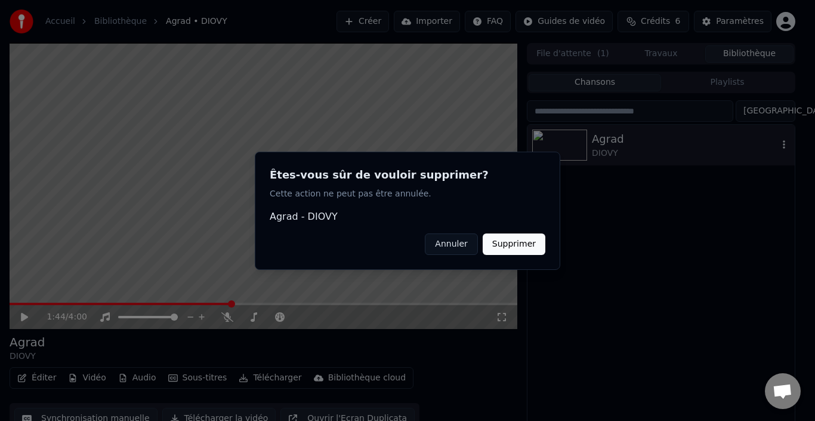
click at [515, 240] on button "Supprimer" at bounding box center [514, 243] width 63 height 21
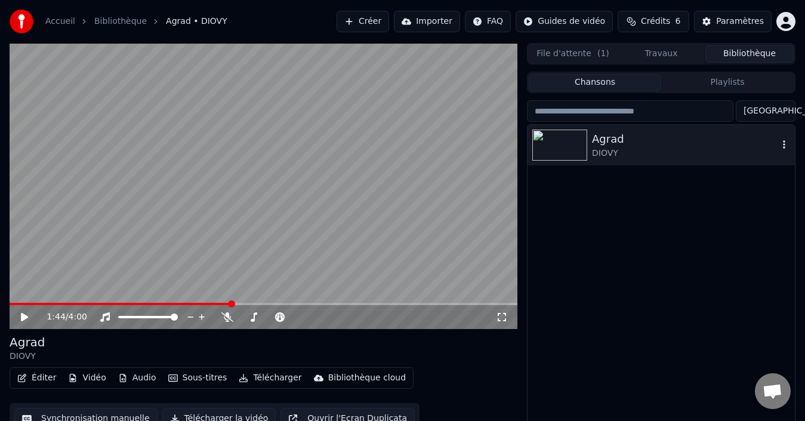
click at [783, 143] on icon "button" at bounding box center [784, 144] width 2 height 8
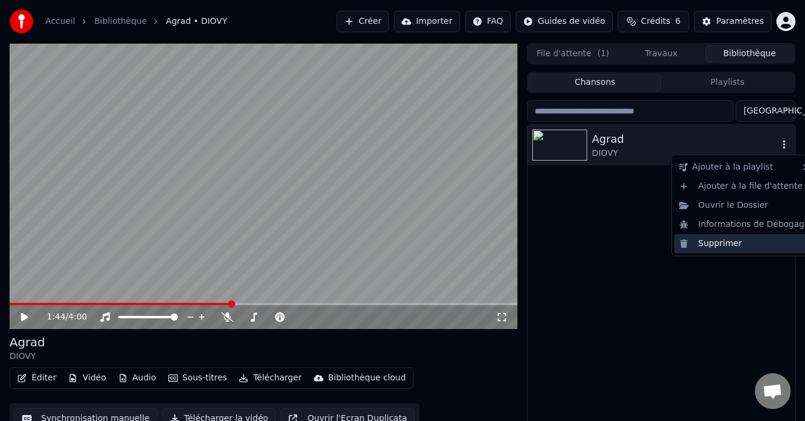
click at [721, 248] on div "Supprimer" at bounding box center [744, 243] width 140 height 19
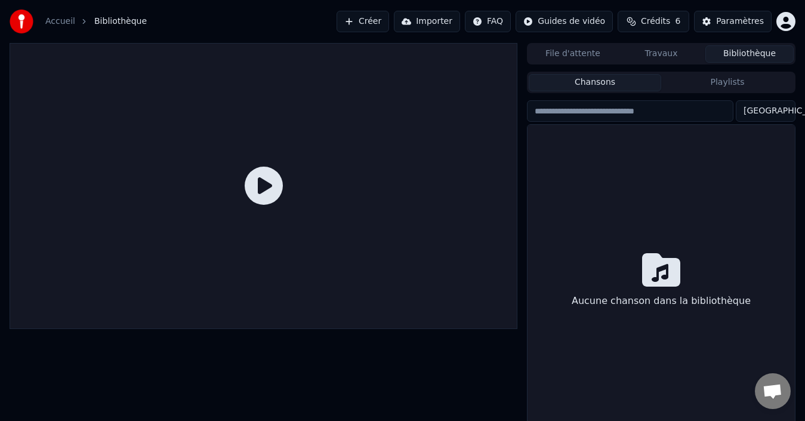
click at [382, 26] on button "Créer" at bounding box center [362, 21] width 52 height 21
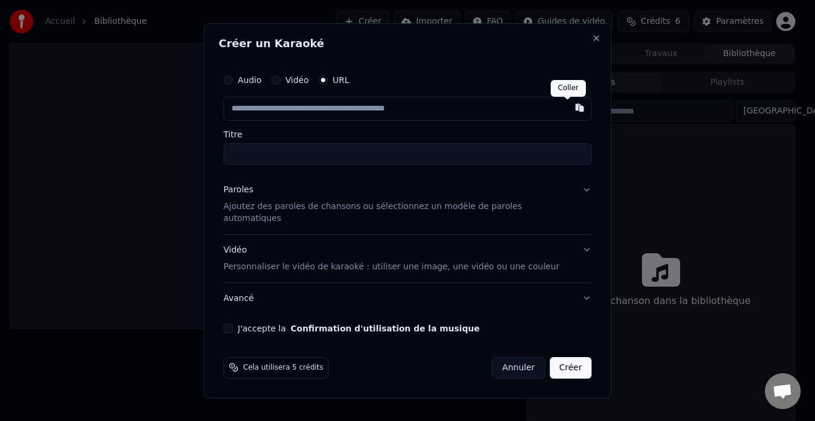
click at [569, 115] on button "button" at bounding box center [580, 107] width 24 height 21
click at [568, 113] on button "button" at bounding box center [580, 107] width 24 height 21
type input "**********"
click at [316, 160] on input "Titre" at bounding box center [408, 153] width 368 height 21
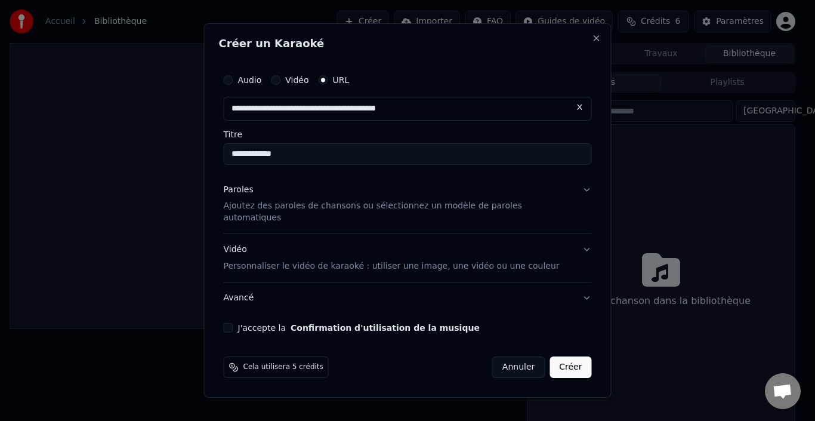
type input "**********"
click at [250, 196] on div "Paroles" at bounding box center [239, 190] width 30 height 12
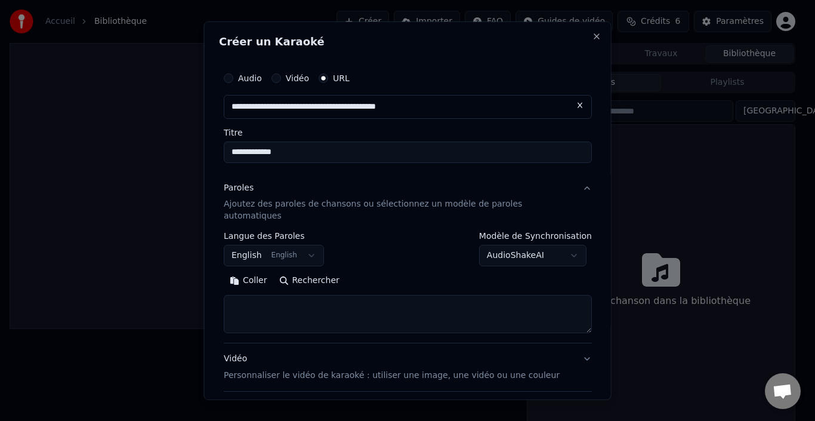
click at [302, 295] on textarea at bounding box center [408, 314] width 368 height 38
click at [261, 271] on button "Coller" at bounding box center [249, 280] width 50 height 19
type textarea "**********"
drag, startPoint x: 459, startPoint y: 296, endPoint x: 237, endPoint y: 296, distance: 222.5
click at [237, 296] on textarea "**********" at bounding box center [395, 314] width 342 height 38
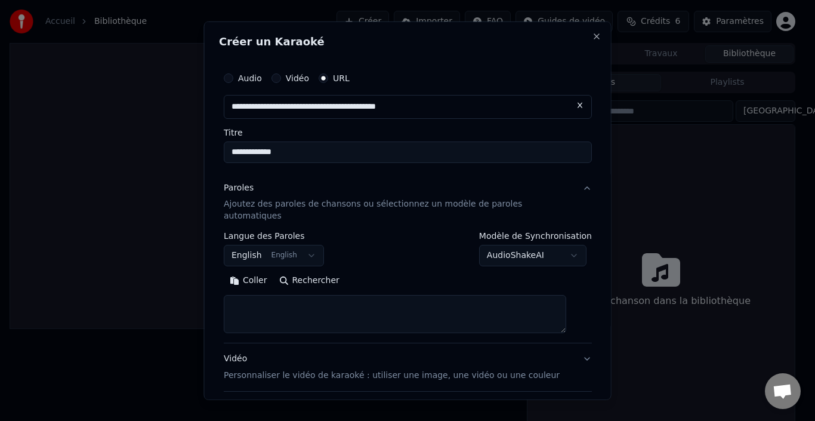
click at [254, 271] on button "Coller" at bounding box center [249, 280] width 50 height 19
type textarea "**********"
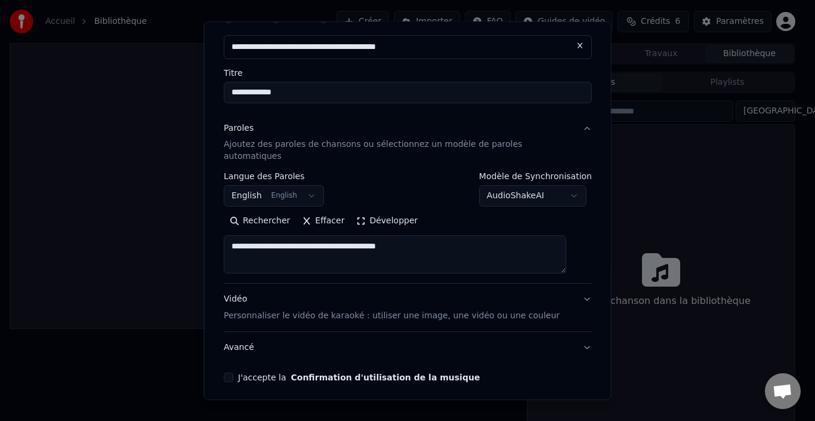
click at [392, 310] on p "Personnaliser le vidéo de karaoké : utiliser une image, une vidéo ou une couleur" at bounding box center [392, 316] width 336 height 12
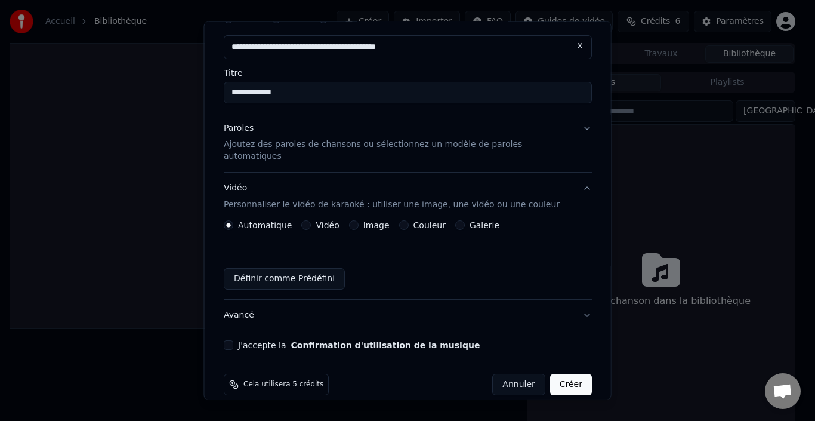
click at [308, 268] on button "Définir comme Prédéfini" at bounding box center [284, 278] width 121 height 21
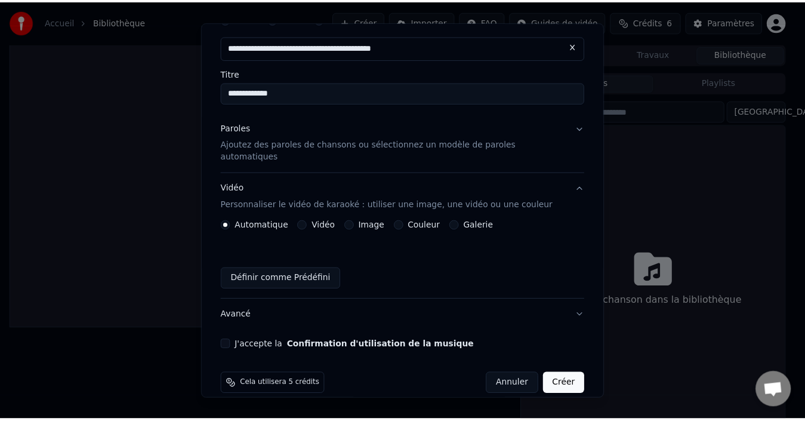
scroll to position [63, 0]
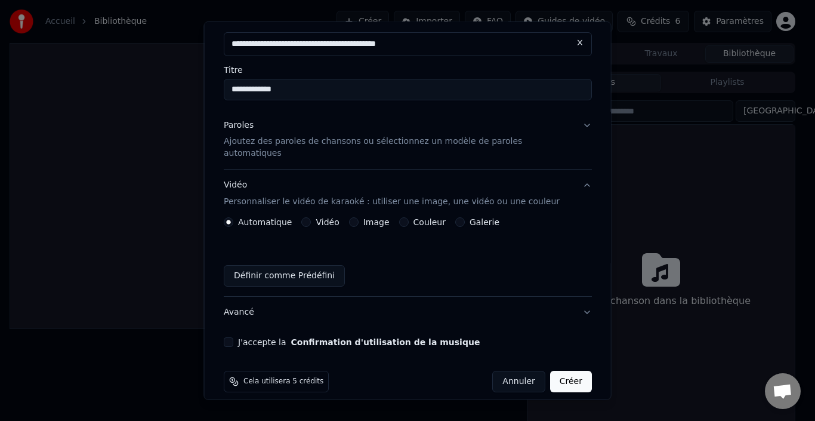
click at [233, 337] on button "J'accepte la Confirmation d'utilisation de la musique" at bounding box center [229, 342] width 10 height 10
click at [549, 370] on button "Créer" at bounding box center [570, 380] width 42 height 21
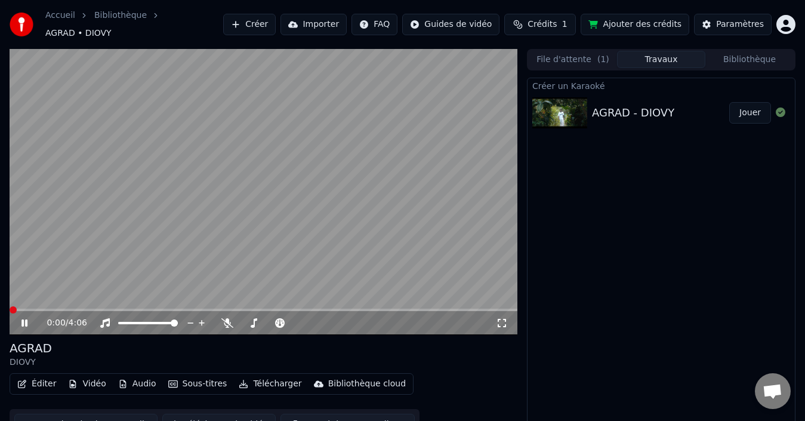
click at [10, 306] on span at bounding box center [13, 309] width 7 height 7
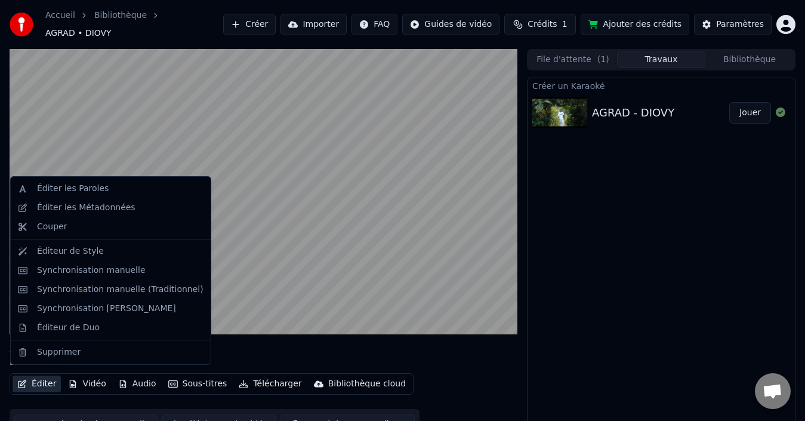
click at [41, 375] on button "Éditer" at bounding box center [37, 383] width 48 height 17
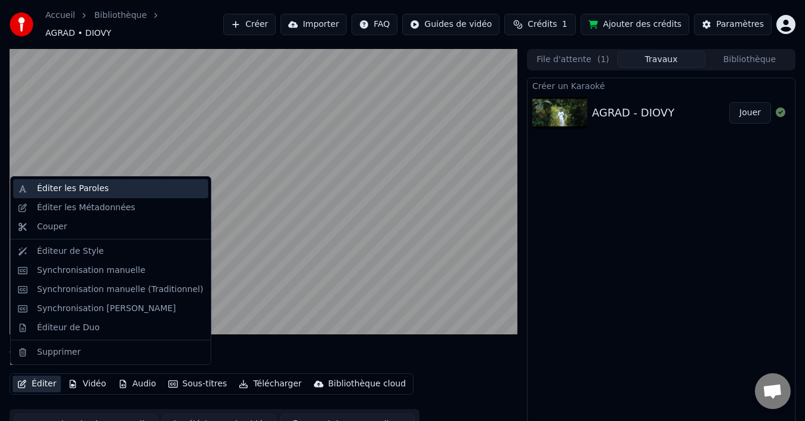
click at [54, 188] on div "Éditer les Paroles" at bounding box center [73, 189] width 72 height 12
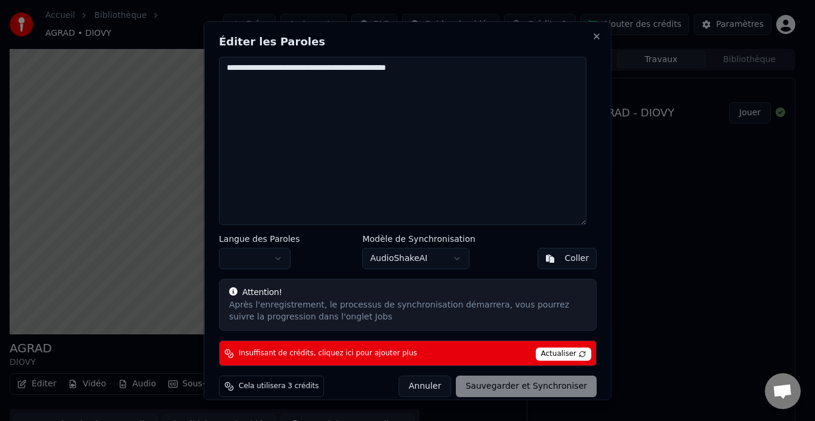
drag, startPoint x: 443, startPoint y: 66, endPoint x: 224, endPoint y: 67, distance: 218.9
click at [224, 67] on textarea "**********" at bounding box center [402, 140] width 367 height 168
type textarea "*"
click at [539, 256] on button "Coller" at bounding box center [566, 257] width 59 height 21
click at [447, 72] on textarea "**********" at bounding box center [402, 140] width 367 height 168
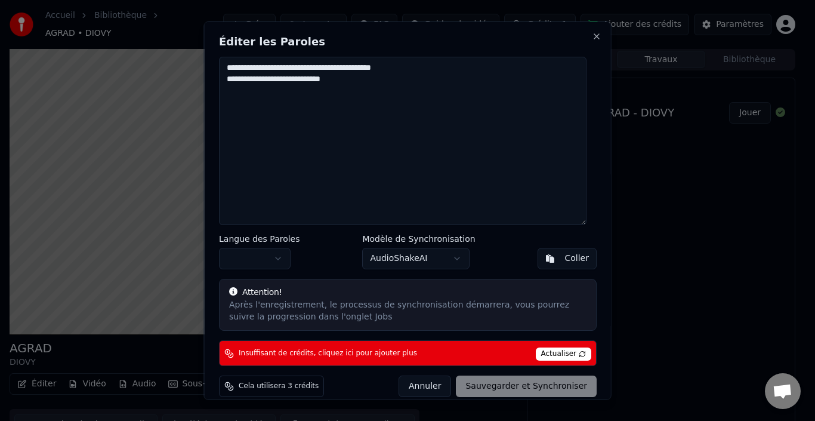
click at [528, 388] on div "Annuler Sauvegarder et Synchroniser" at bounding box center [497, 385] width 198 height 21
click at [279, 256] on button "button" at bounding box center [255, 257] width 72 height 21
click at [279, 258] on button "button" at bounding box center [255, 257] width 72 height 21
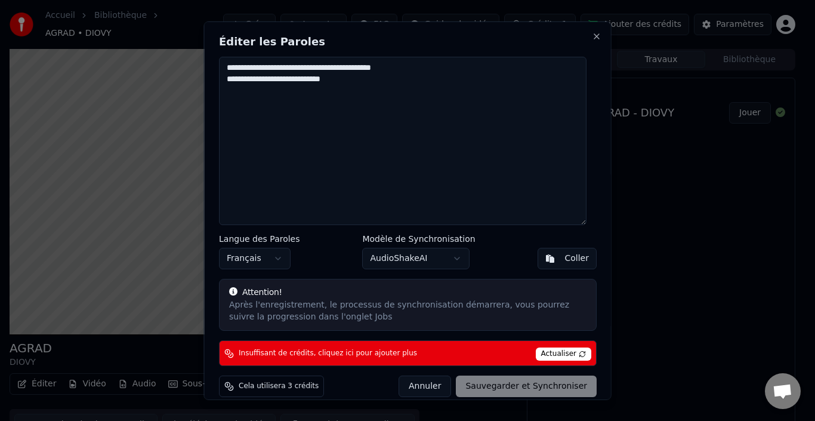
click at [518, 389] on div "Annuler Sauvegarder et Synchroniser" at bounding box center [497, 385] width 198 height 21
click at [451, 255] on body "**********" at bounding box center [402, 210] width 805 height 421
click at [523, 389] on div "Annuler Sauvegarder et Synchroniser" at bounding box center [497, 385] width 198 height 21
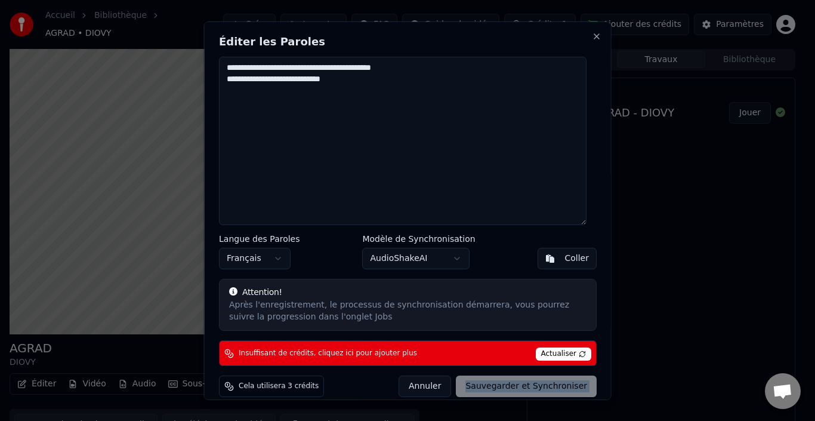
click at [523, 389] on div "Annuler Sauvegarder et Synchroniser" at bounding box center [497, 385] width 198 height 21
click at [512, 389] on div "Annuler Sauvegarder et Synchroniser" at bounding box center [497, 385] width 198 height 21
click at [592, 35] on button "Close" at bounding box center [597, 36] width 10 height 10
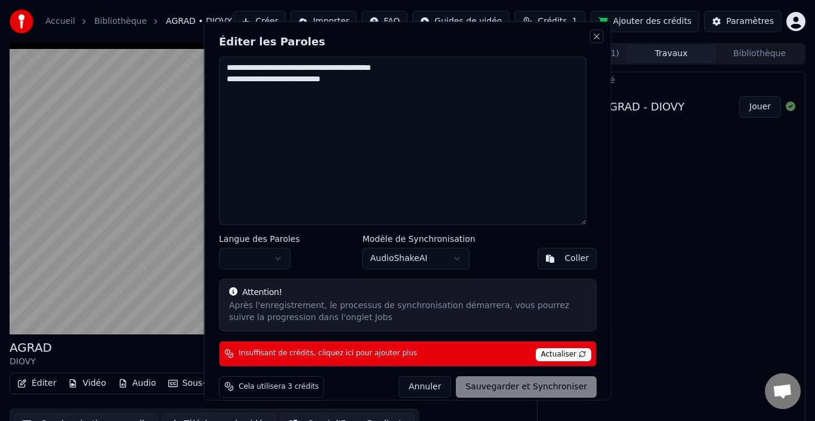
type textarea "**********"
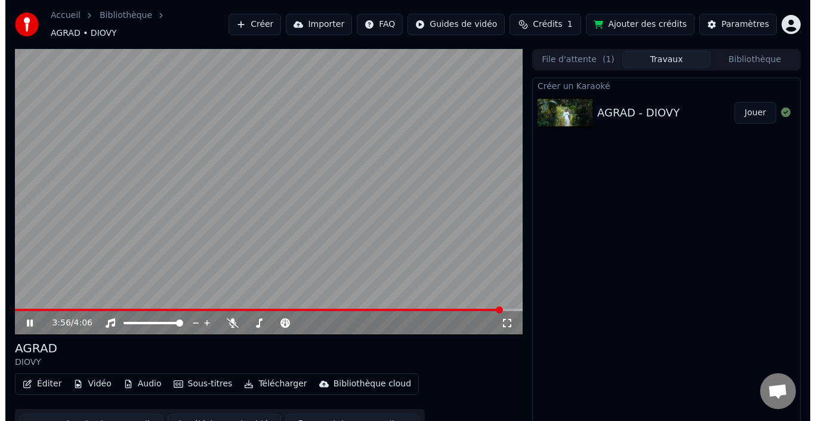
scroll to position [13, 0]
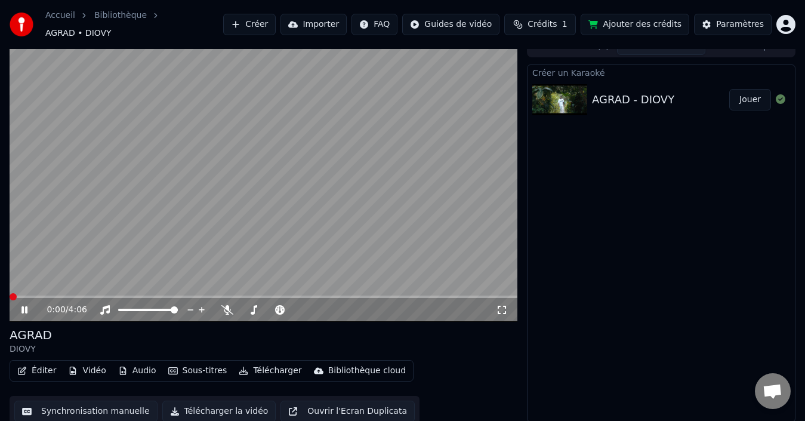
click at [10, 293] on span at bounding box center [13, 296] width 7 height 7
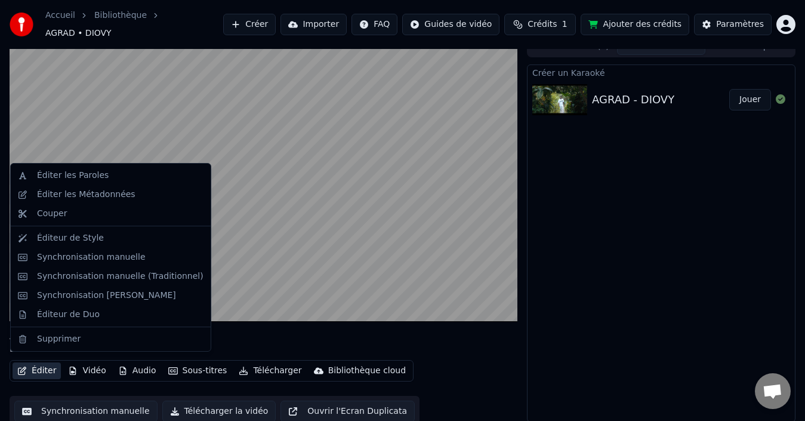
click at [42, 364] on button "Éditer" at bounding box center [37, 370] width 48 height 17
click at [61, 176] on div "Éditer les Paroles" at bounding box center [73, 175] width 72 height 12
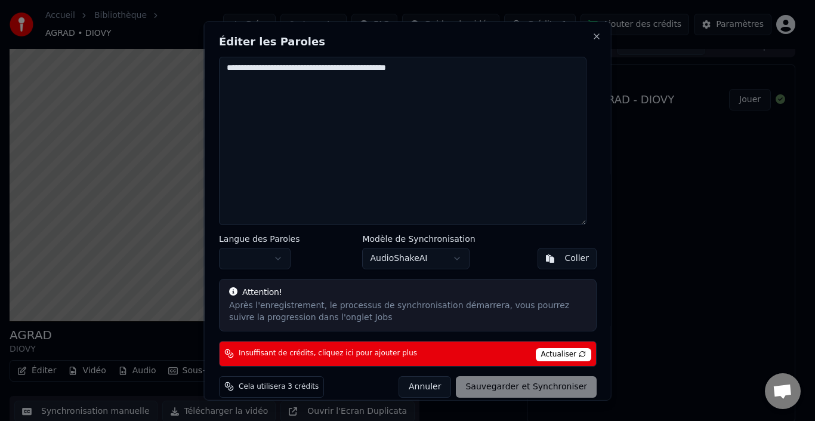
click at [545, 357] on span "Actualiser" at bounding box center [563, 353] width 56 height 13
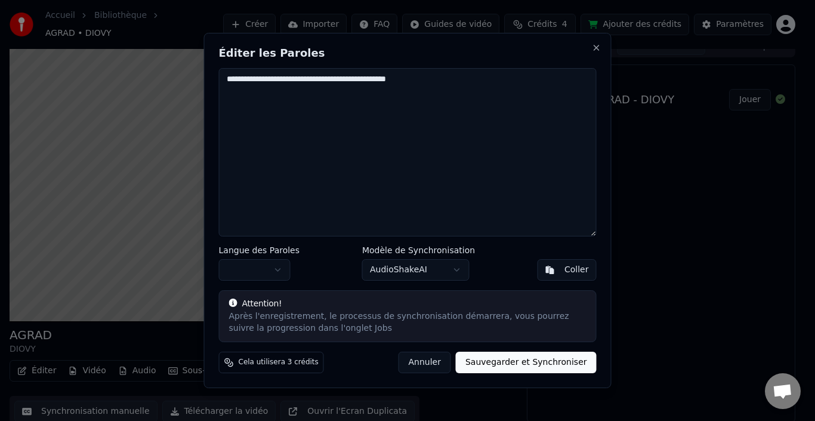
click at [458, 91] on textarea "**********" at bounding box center [408, 152] width 378 height 168
type textarea "**********"
click at [524, 365] on button "Sauvegarder et Synchroniser" at bounding box center [526, 361] width 141 height 21
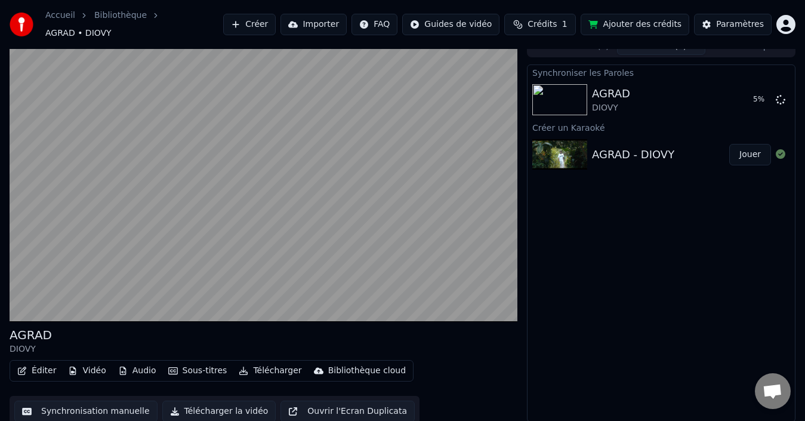
click at [86, 364] on button "Vidéo" at bounding box center [86, 370] width 47 height 17
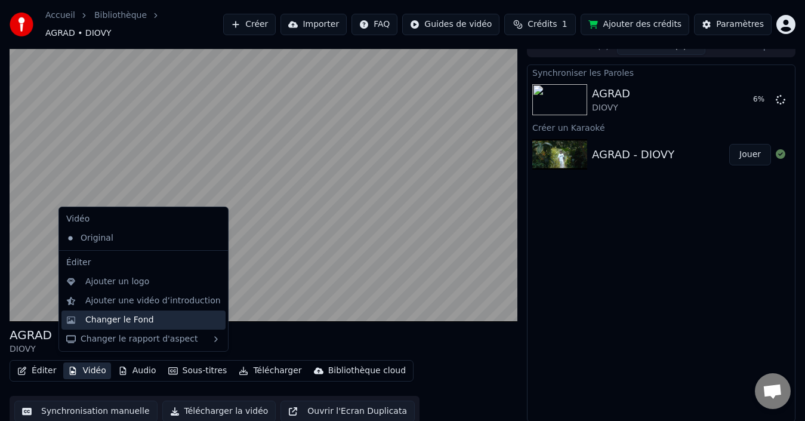
click at [95, 324] on div "Changer le Fond" at bounding box center [119, 320] width 69 height 12
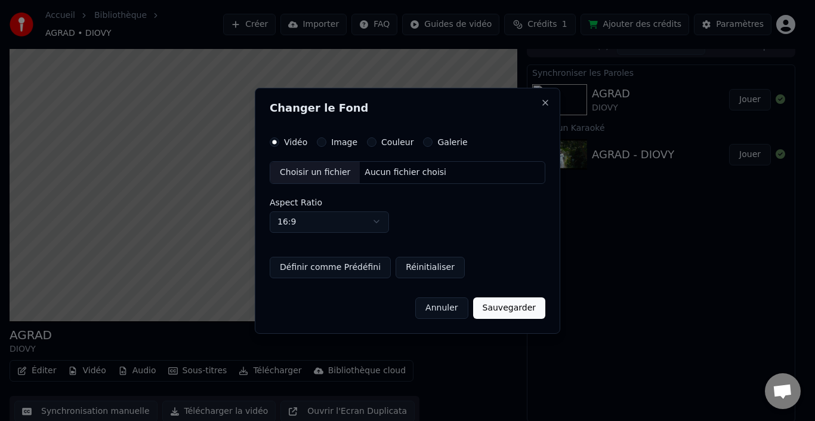
click at [423, 144] on button "Galerie" at bounding box center [428, 142] width 10 height 10
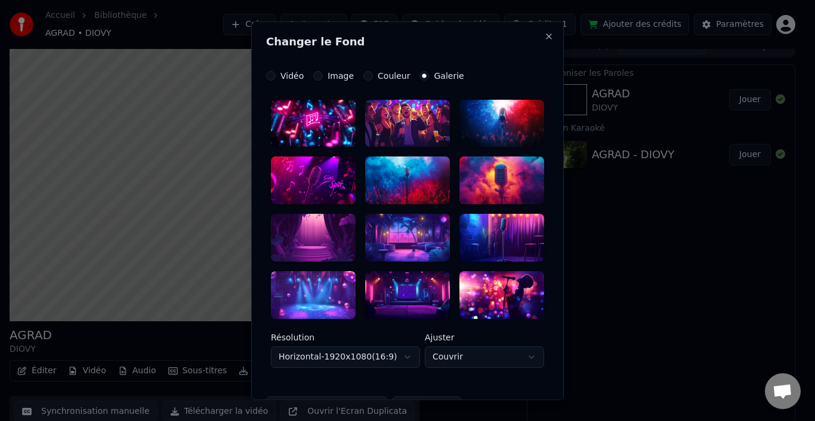
click at [311, 296] on div at bounding box center [313, 295] width 85 height 48
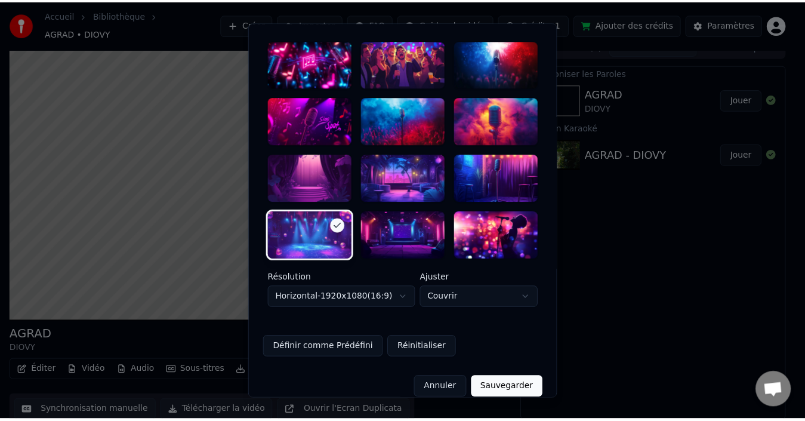
scroll to position [73, 0]
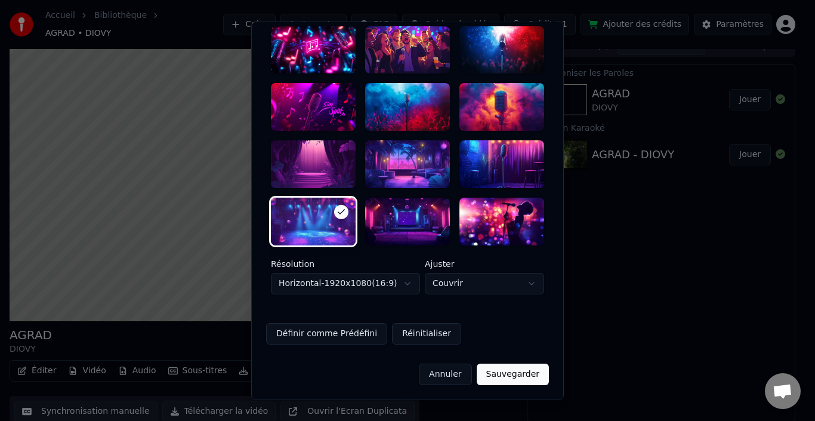
click at [517, 373] on button "Sauvegarder" at bounding box center [513, 373] width 72 height 21
click at [501, 375] on div "Annuler Sauvegarder" at bounding box center [407, 369] width 283 height 31
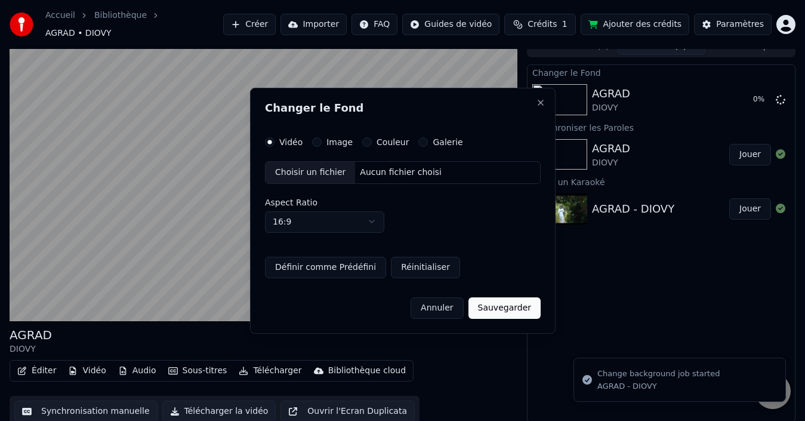
scroll to position [0, 0]
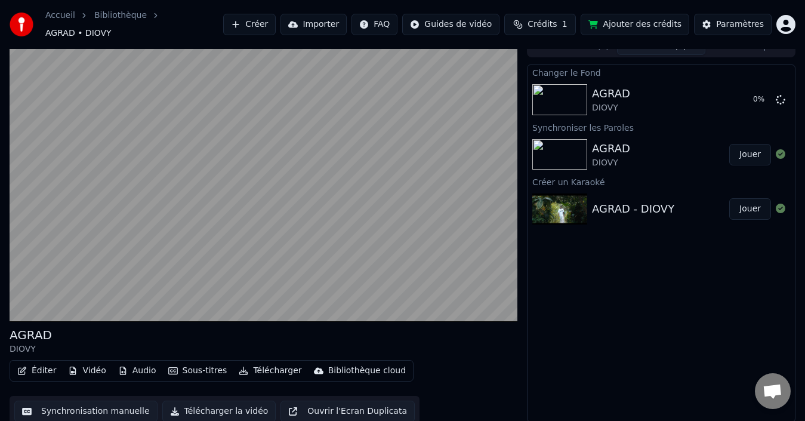
click at [746, 202] on button "Jouer" at bounding box center [750, 208] width 42 height 21
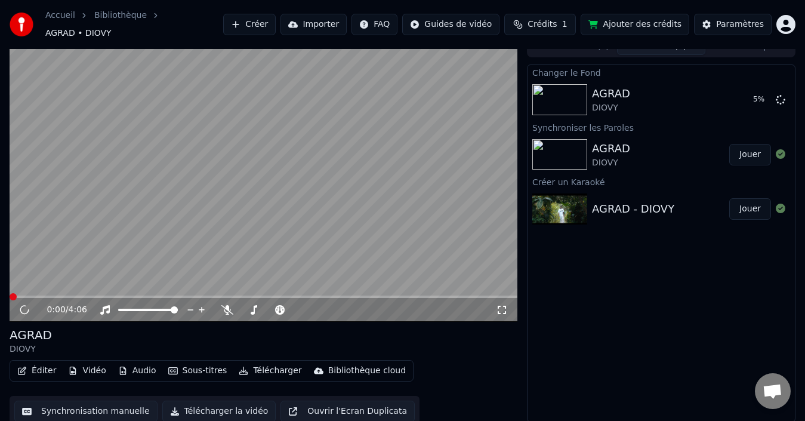
click at [743, 150] on button "Jouer" at bounding box center [750, 154] width 42 height 21
click at [253, 306] on icon at bounding box center [254, 310] width 7 height 10
click at [253, 305] on icon at bounding box center [254, 310] width 12 height 10
click at [748, 144] on button "Jouer" at bounding box center [750, 154] width 42 height 21
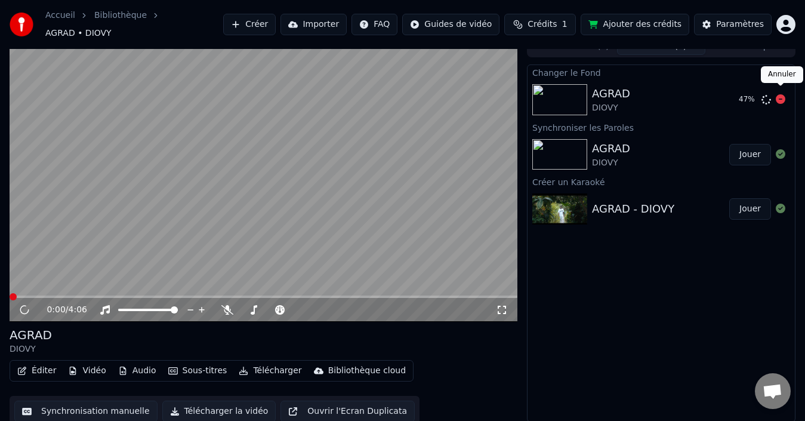
click at [780, 95] on icon at bounding box center [780, 99] width 10 height 10
click at [780, 94] on icon at bounding box center [780, 99] width 10 height 10
click at [778, 97] on icon at bounding box center [780, 99] width 10 height 10
click at [778, 94] on icon at bounding box center [780, 99] width 10 height 10
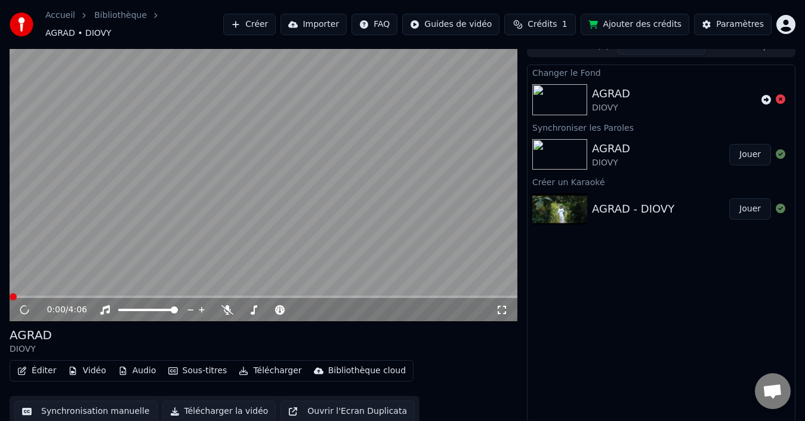
click at [780, 94] on icon at bounding box center [780, 99] width 10 height 10
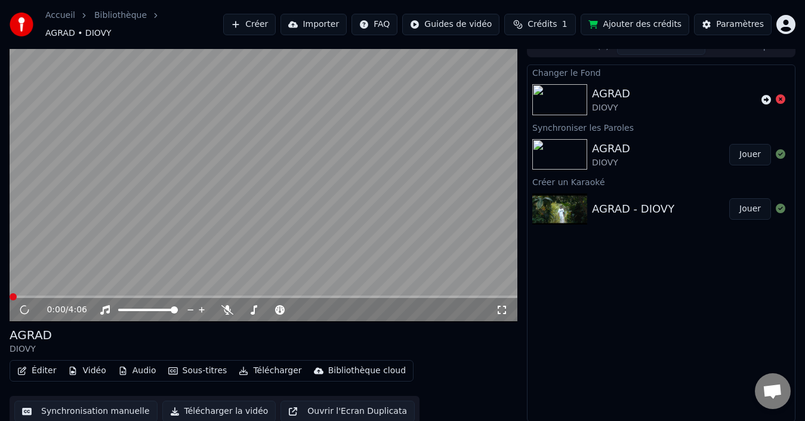
click at [780, 94] on icon at bounding box center [780, 99] width 10 height 10
click at [781, 94] on icon at bounding box center [780, 99] width 10 height 10
click at [783, 95] on icon at bounding box center [780, 99] width 10 height 10
click at [781, 94] on icon at bounding box center [780, 99] width 10 height 10
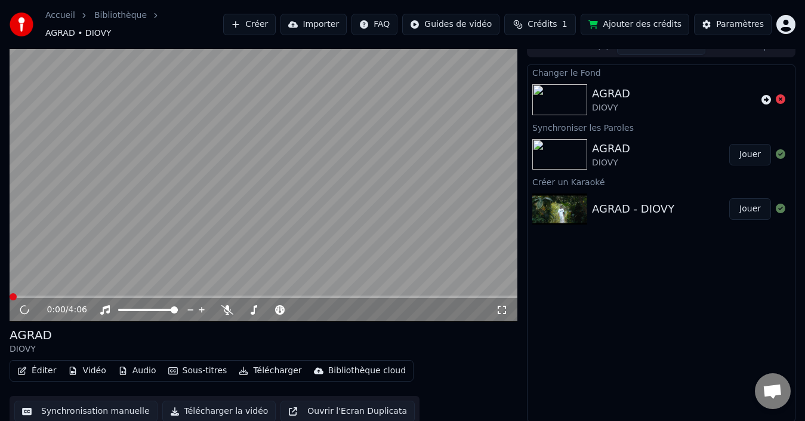
click at [781, 94] on icon at bounding box center [780, 99] width 10 height 10
click at [778, 94] on icon at bounding box center [780, 99] width 10 height 10
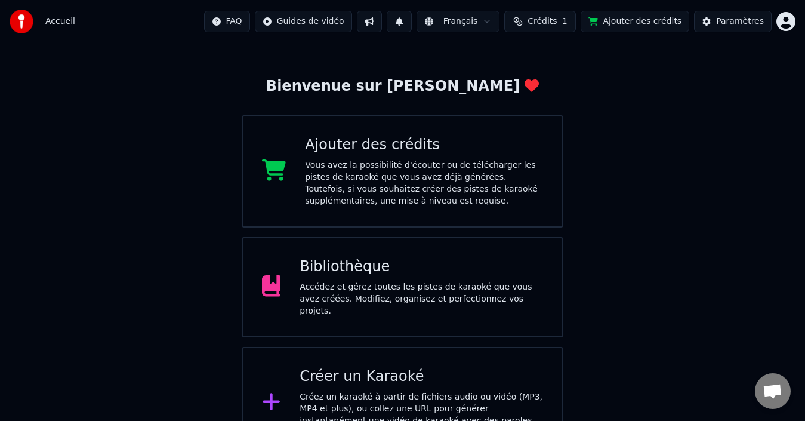
scroll to position [59, 0]
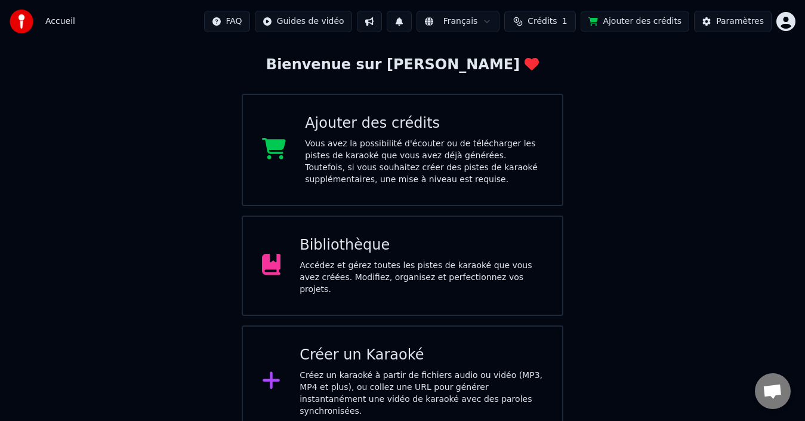
click at [414, 255] on div "Bibliothèque" at bounding box center [420, 245] width 243 height 19
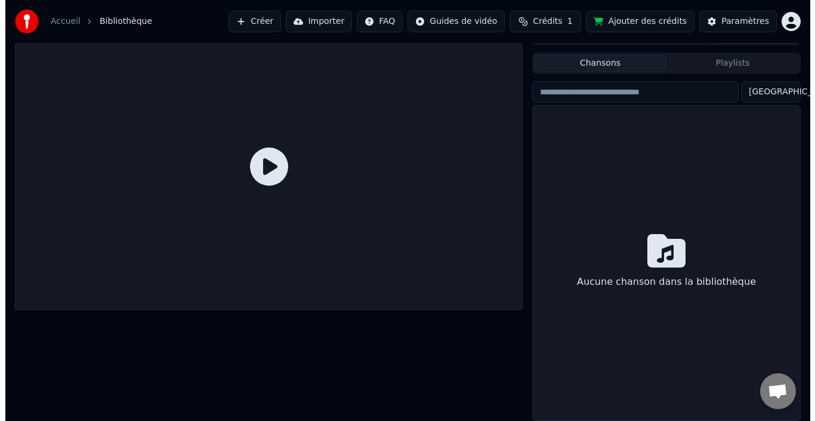
scroll to position [19, 0]
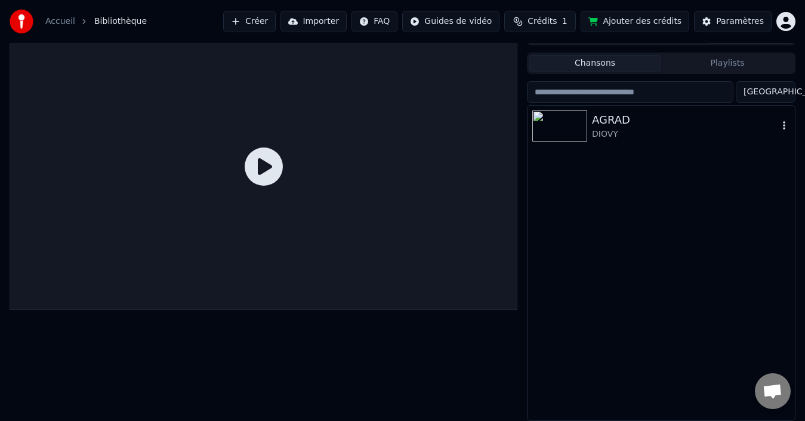
click at [580, 129] on img at bounding box center [559, 125] width 55 height 31
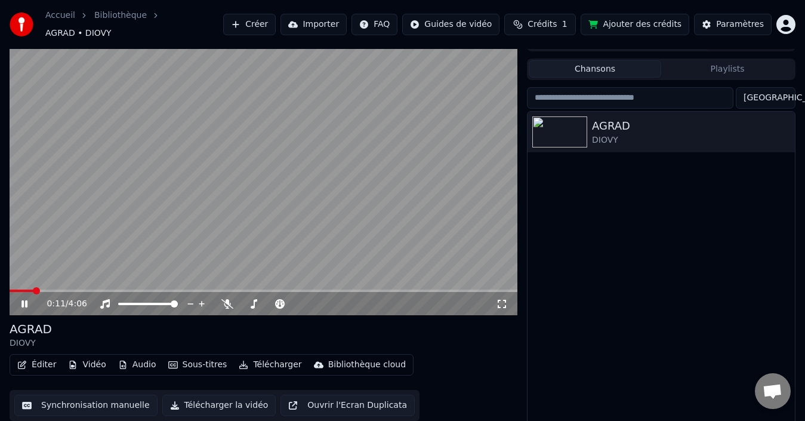
click at [24, 301] on icon at bounding box center [32, 304] width 27 height 10
click at [24, 300] on icon at bounding box center [24, 303] width 6 height 7
click at [36, 358] on button "Éditer" at bounding box center [37, 364] width 48 height 17
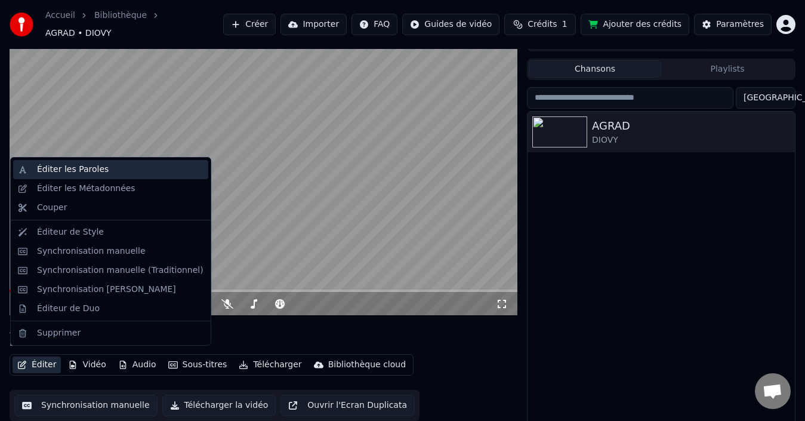
click at [73, 172] on div "Éditer les Paroles" at bounding box center [73, 169] width 72 height 12
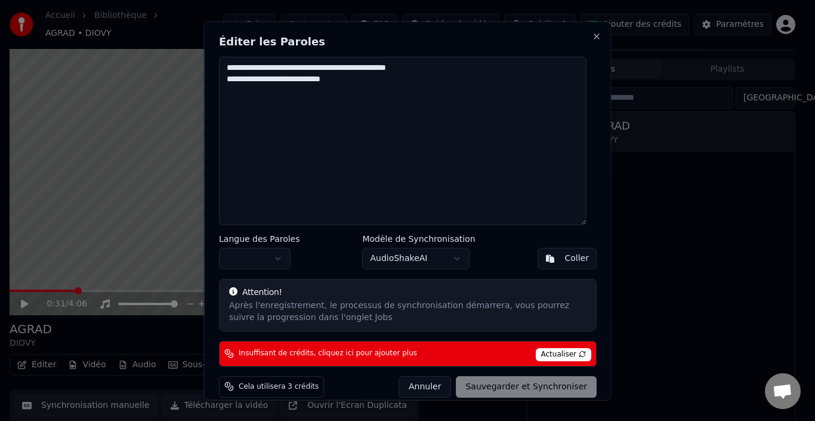
drag, startPoint x: 468, startPoint y: 41, endPoint x: 484, endPoint y: 41, distance: 16.7
click at [485, 42] on h2 "Éditer les Paroles" at bounding box center [408, 41] width 378 height 11
click at [484, 41] on h2 "Éditer les Paroles" at bounding box center [408, 41] width 378 height 11
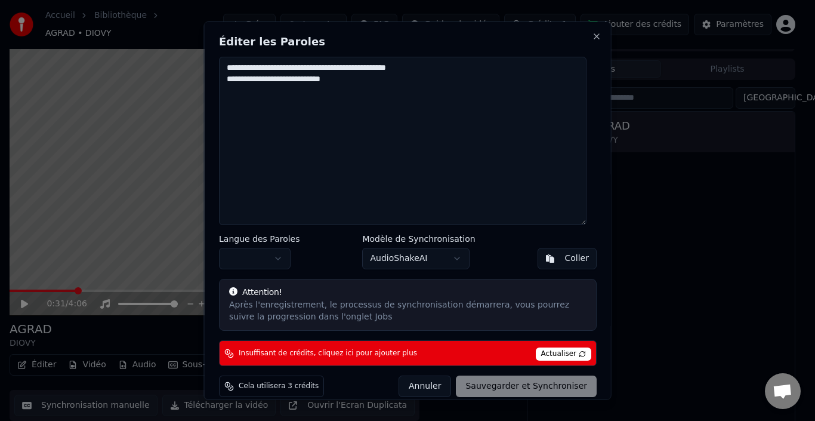
click at [414, 384] on button "Annuler" at bounding box center [424, 385] width 52 height 21
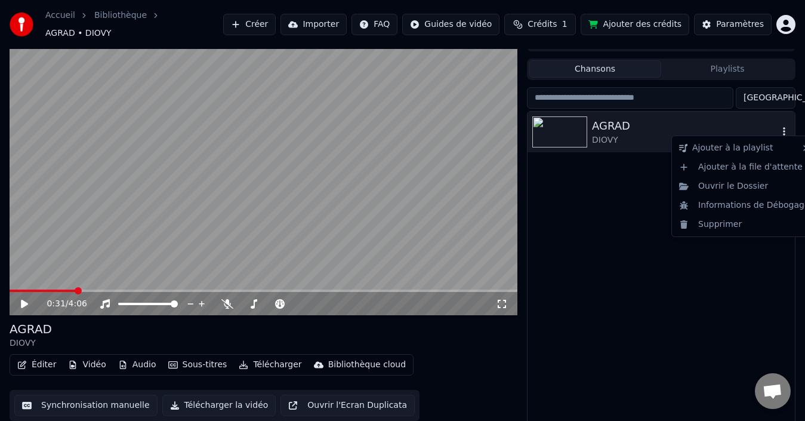
click at [784, 126] on icon "button" at bounding box center [784, 131] width 12 height 10
click at [722, 225] on div "Supprimer" at bounding box center [744, 224] width 140 height 19
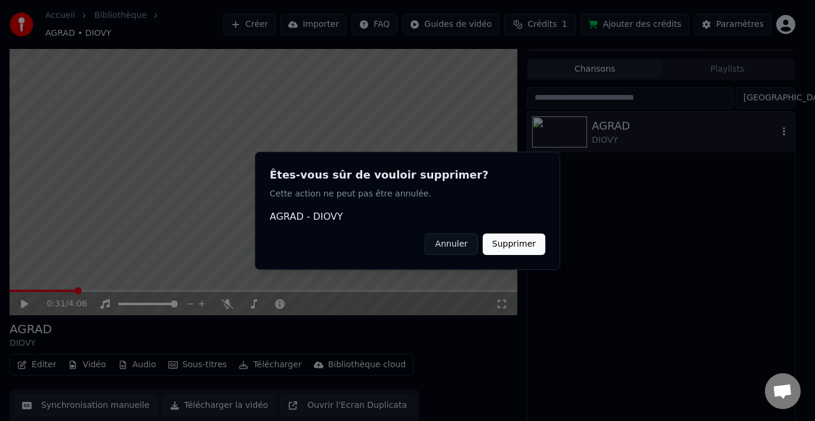
click at [510, 242] on button "Supprimer" at bounding box center [514, 243] width 63 height 21
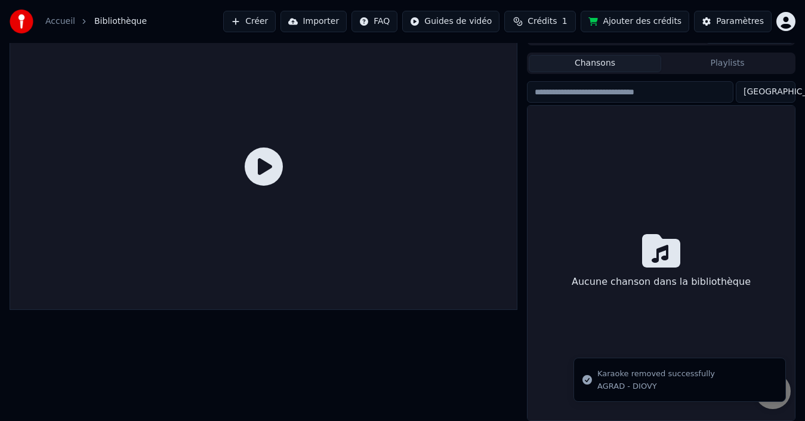
click at [266, 24] on button "Créer" at bounding box center [249, 21] width 52 height 21
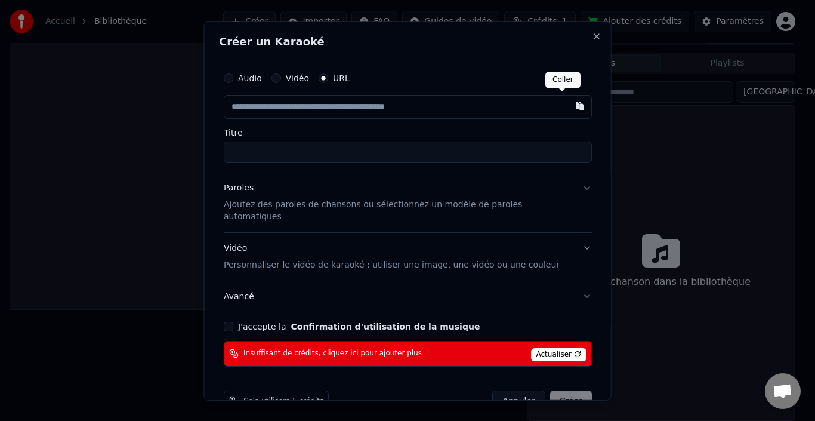
click at [568, 104] on button "button" at bounding box center [580, 104] width 24 height 21
type input "**********"
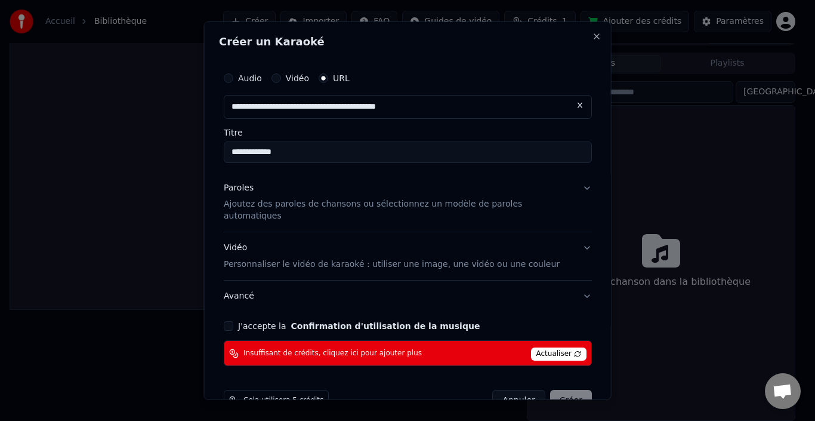
type input "**********"
click at [233, 321] on button "J'accepte la Confirmation d'utilisation de la musique" at bounding box center [229, 326] width 10 height 10
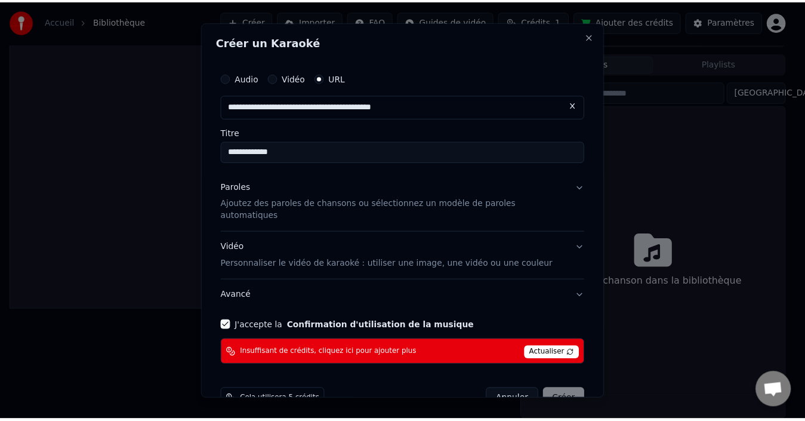
scroll to position [18, 0]
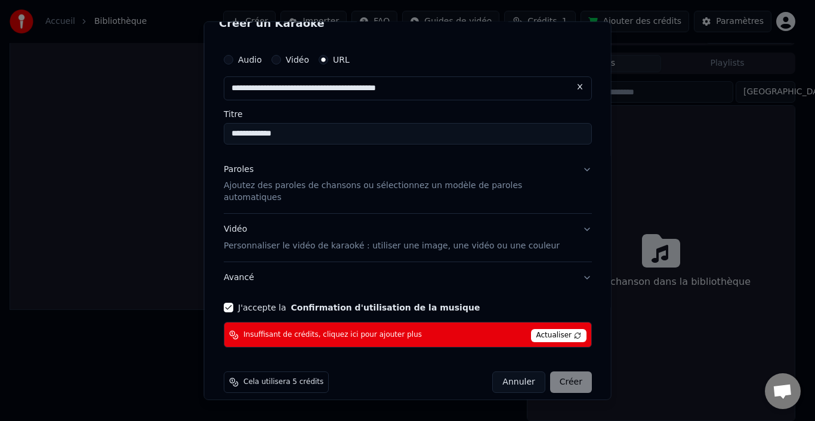
click at [548, 329] on span "Actualiser" at bounding box center [558, 335] width 56 height 13
click at [537, 329] on span "Actualiser" at bounding box center [558, 335] width 56 height 13
click at [534, 329] on span "Actualiser" at bounding box center [558, 335] width 56 height 13
click at [496, 371] on button "Annuler" at bounding box center [518, 381] width 52 height 21
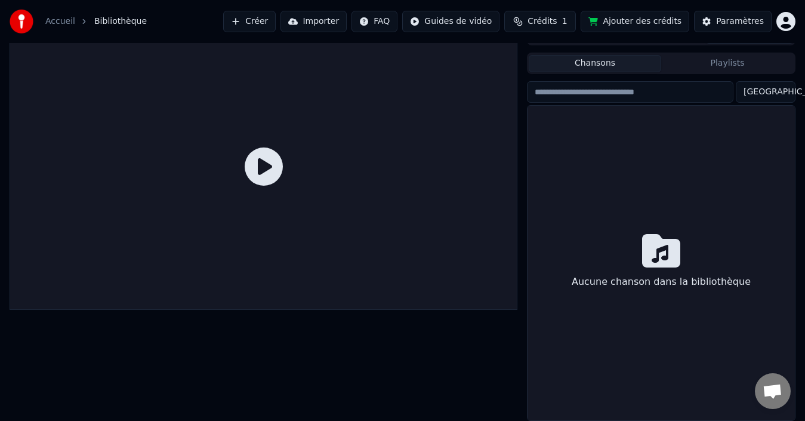
click at [570, 24] on button "Crédits 1" at bounding box center [540, 21] width 72 height 21
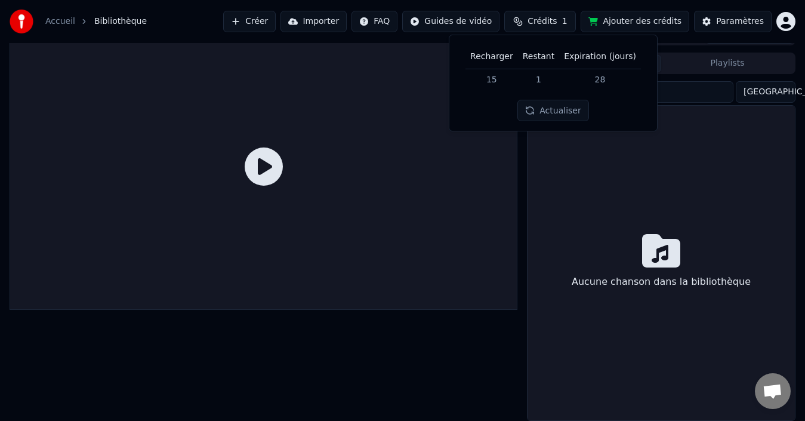
click at [567, 112] on button "Actualiser" at bounding box center [552, 110] width 71 height 21
click at [559, 109] on button "Actualiser" at bounding box center [552, 110] width 71 height 21
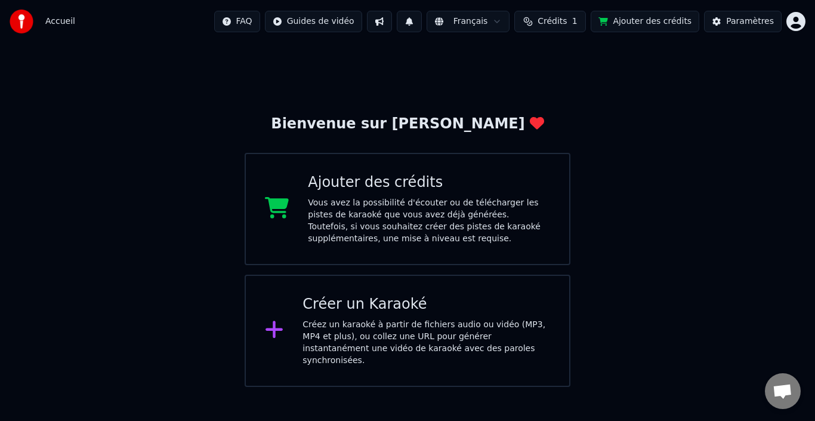
click at [389, 312] on div "Créer un Karaoké" at bounding box center [426, 304] width 248 height 19
